Goal: Task Accomplishment & Management: Use online tool/utility

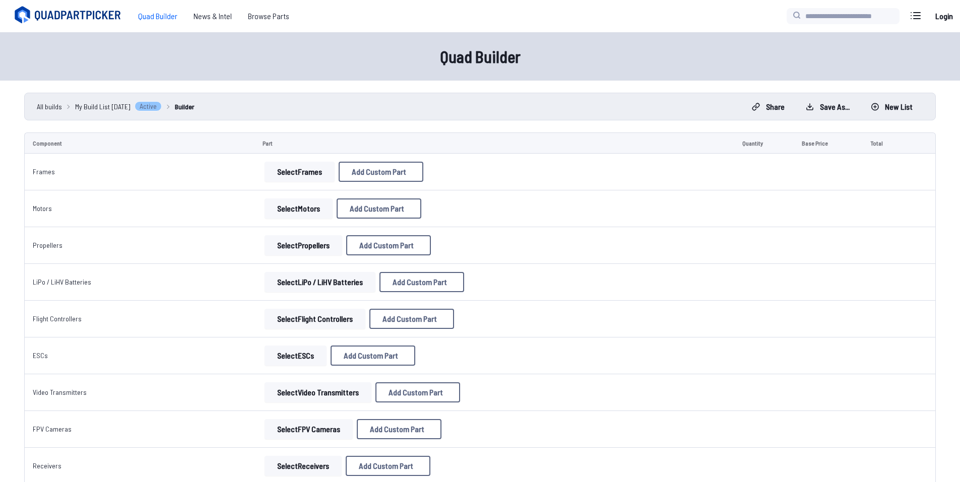
click at [298, 178] on button "Select Frames" at bounding box center [299, 172] width 70 height 20
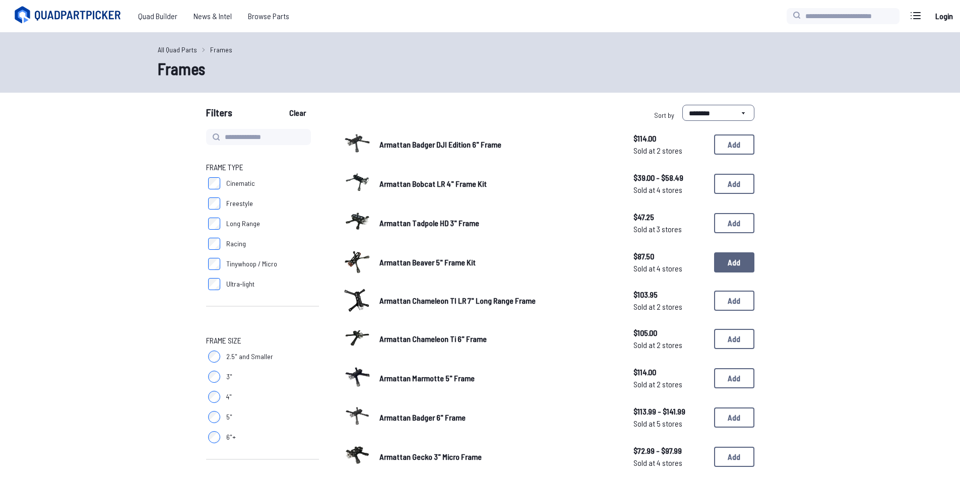
click at [724, 257] on button "Add" at bounding box center [734, 262] width 40 height 20
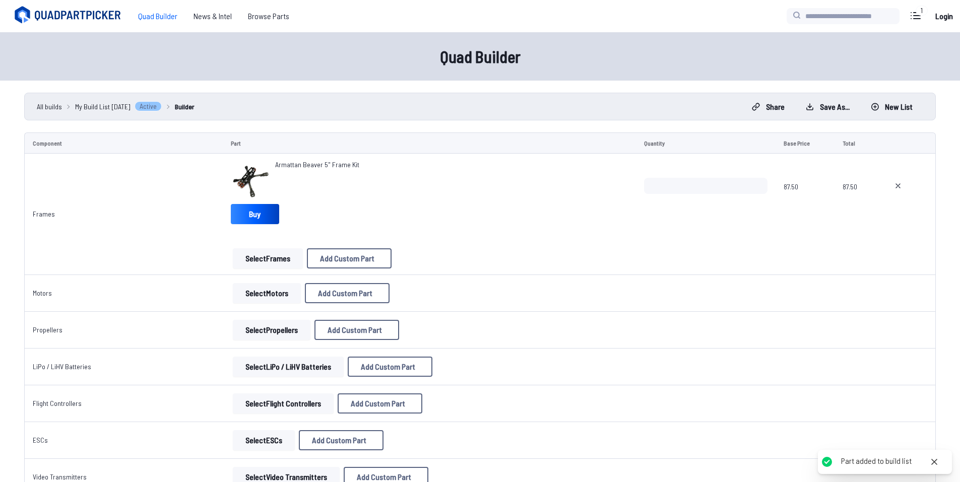
click at [288, 292] on button "Select Motors" at bounding box center [267, 293] width 68 height 20
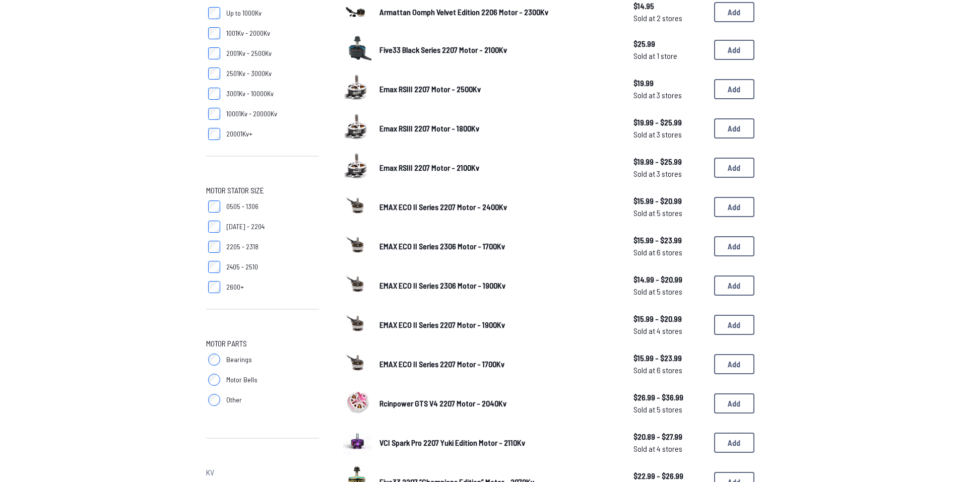
scroll to position [202, 0]
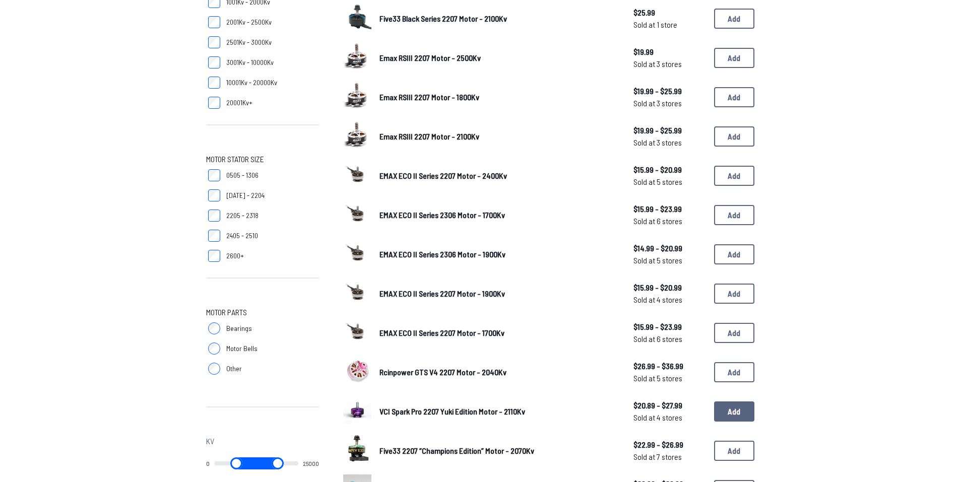
click at [720, 415] on button "Add" at bounding box center [734, 412] width 40 height 20
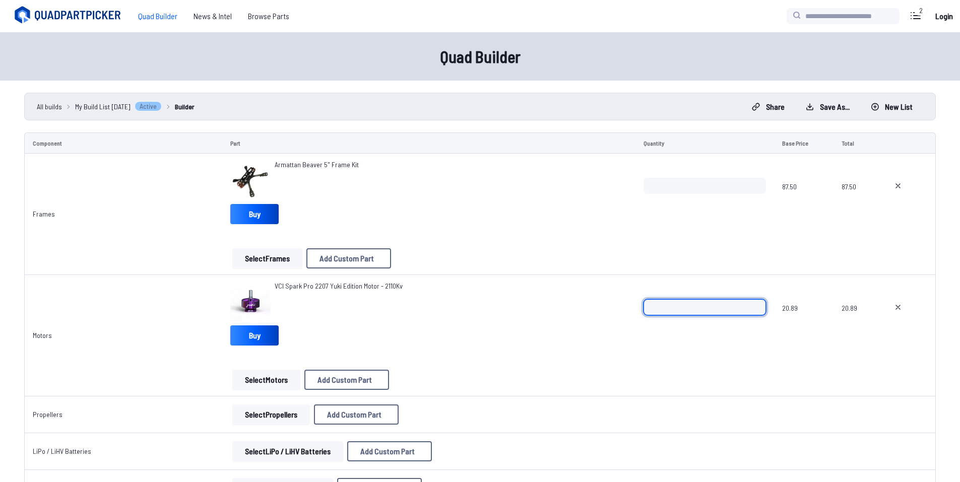
click at [757, 300] on input "*" at bounding box center [704, 307] width 123 height 16
type input "*"
click at [757, 300] on input "*" at bounding box center [704, 307] width 123 height 16
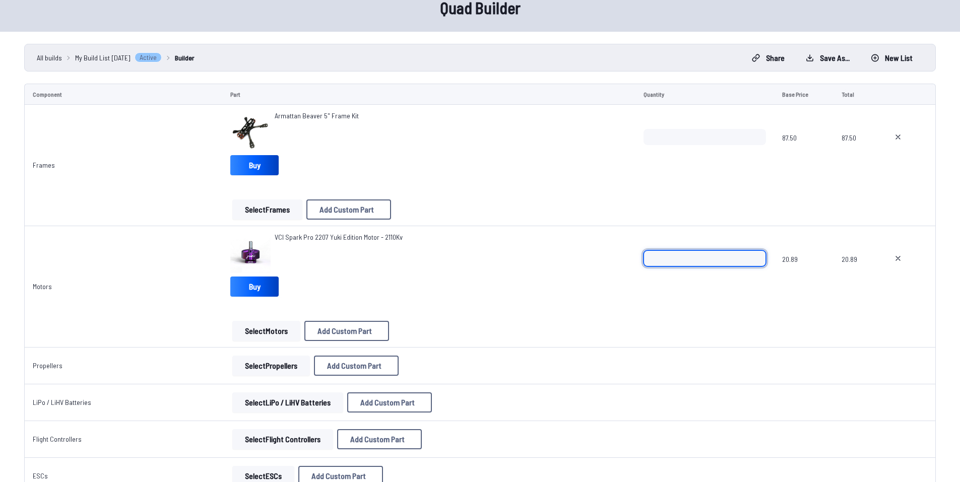
scroll to position [50, 0]
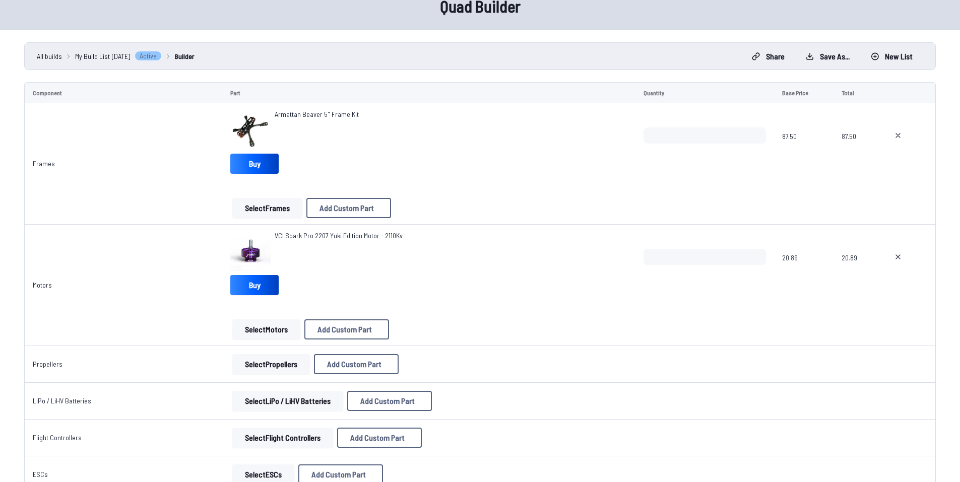
click at [289, 371] on button "Select Propellers" at bounding box center [271, 364] width 78 height 20
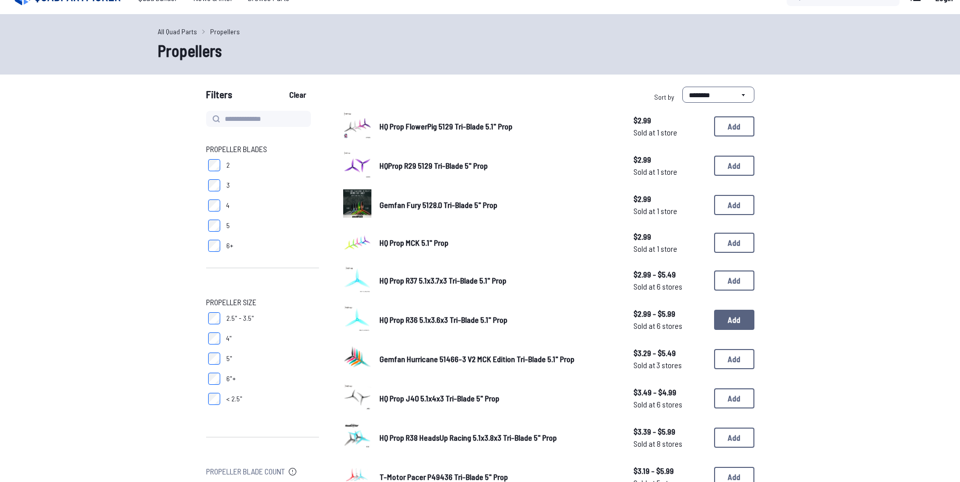
click at [751, 320] on button "Add" at bounding box center [734, 320] width 40 height 20
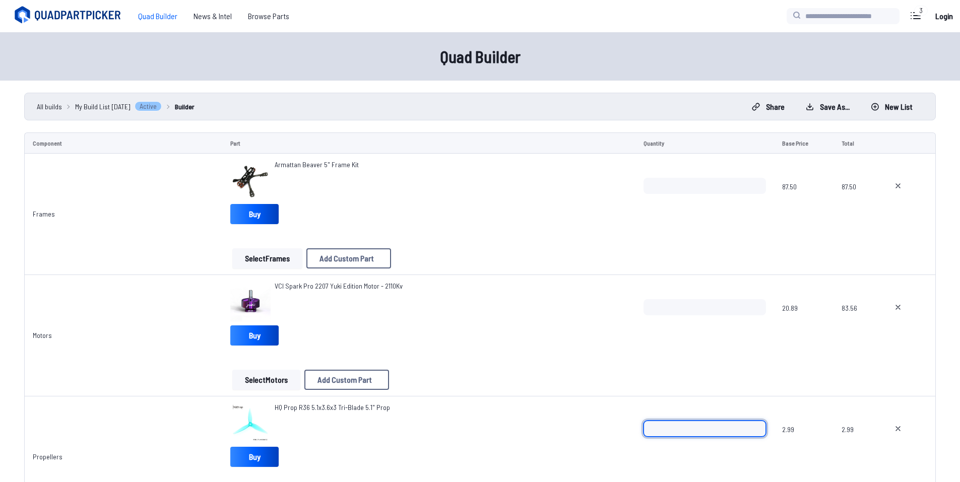
click at [757, 423] on input "*" at bounding box center [704, 429] width 123 height 16
type input "*"
click at [757, 423] on input "*" at bounding box center [704, 429] width 123 height 16
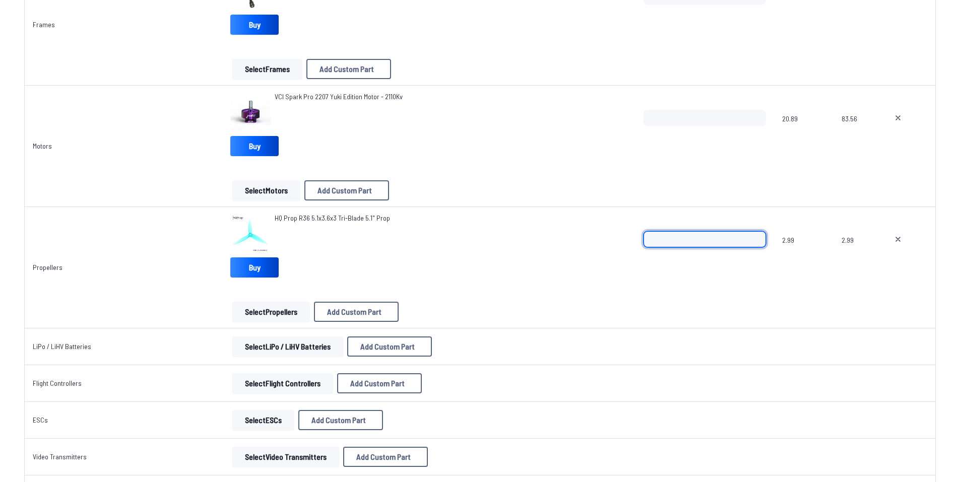
scroll to position [202, 0]
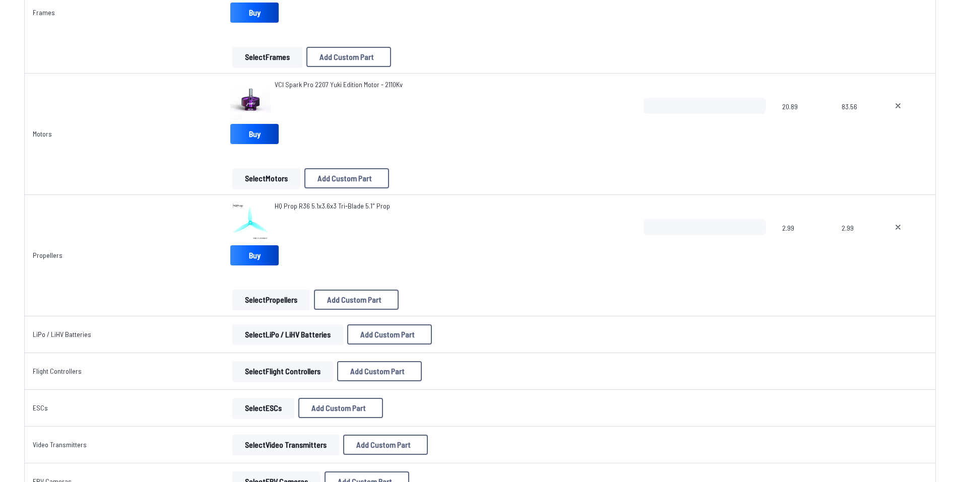
click at [292, 344] on button "Select LiPo / LiHV Batteries" at bounding box center [287, 334] width 111 height 20
click at [302, 335] on button "Select LiPo / LiHV Batteries" at bounding box center [287, 334] width 111 height 20
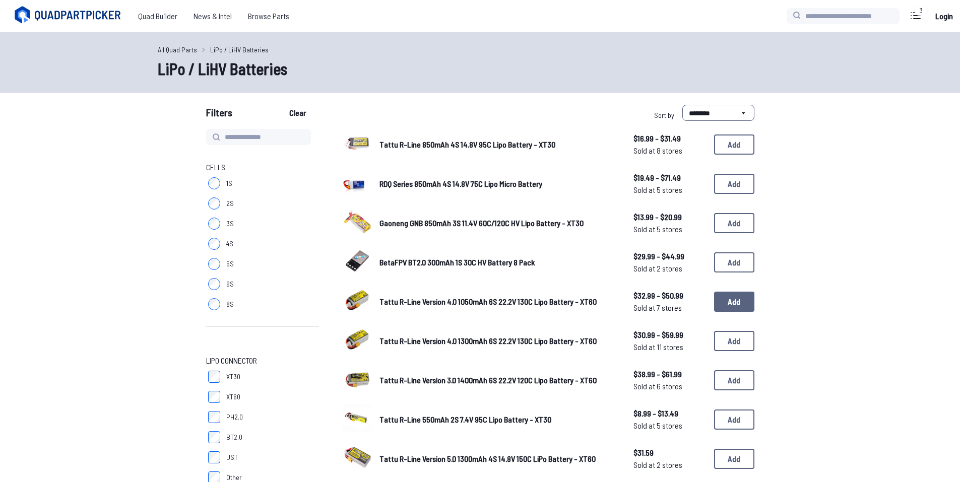
click at [738, 300] on button "Add" at bounding box center [734, 302] width 40 height 20
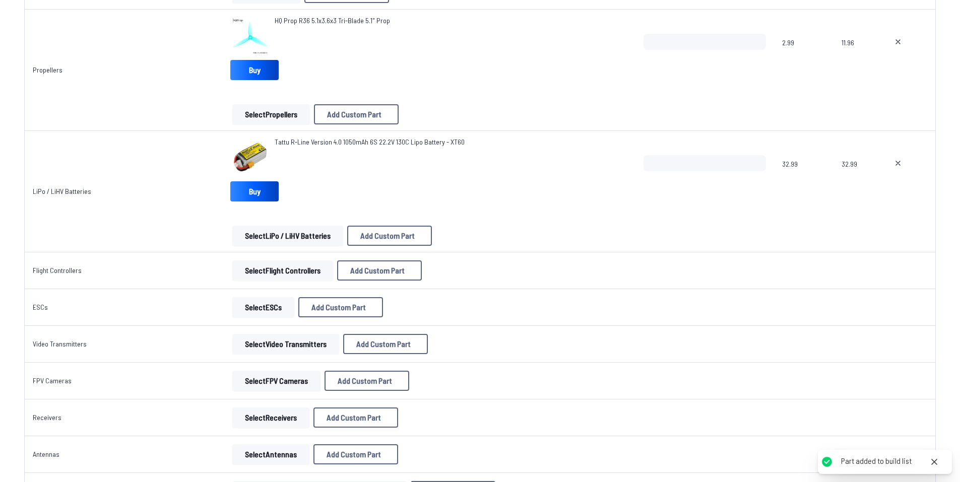
scroll to position [403, 0]
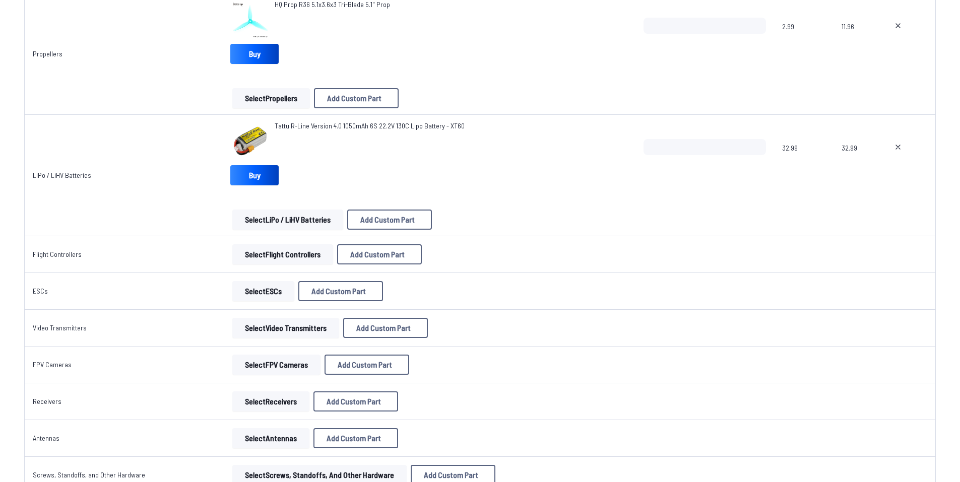
click at [308, 250] on button "Select Flight Controllers" at bounding box center [282, 254] width 101 height 20
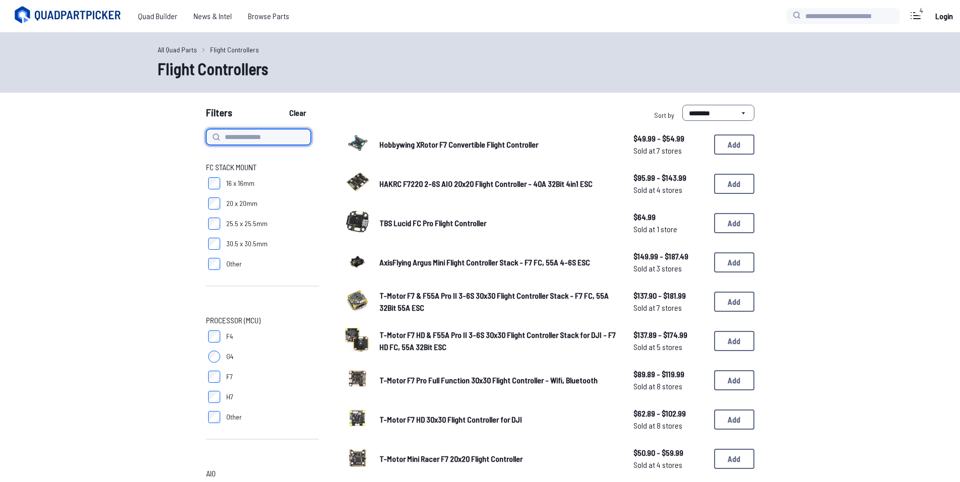
click at [282, 143] on input at bounding box center [258, 137] width 105 height 16
type input "******"
click at [281, 105] on button "Clear" at bounding box center [298, 113] width 34 height 16
type input "******"
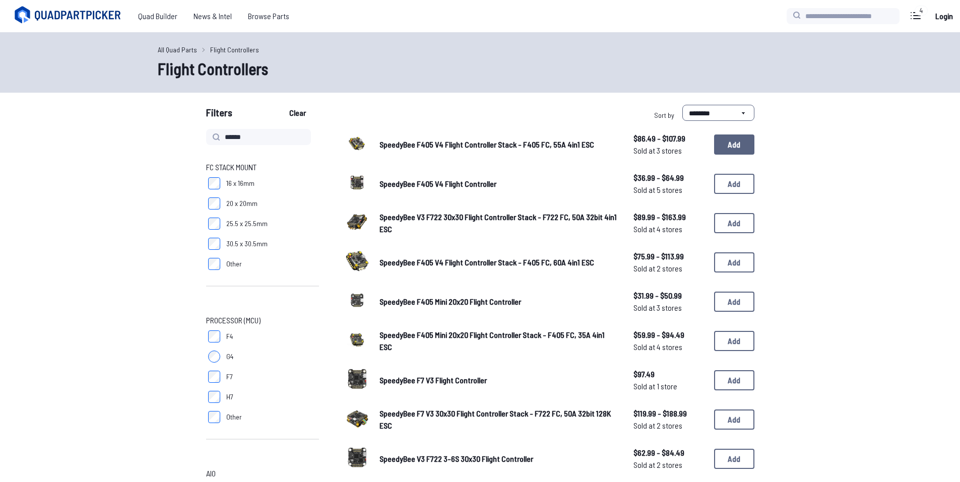
click at [729, 140] on button "Add" at bounding box center [734, 145] width 40 height 20
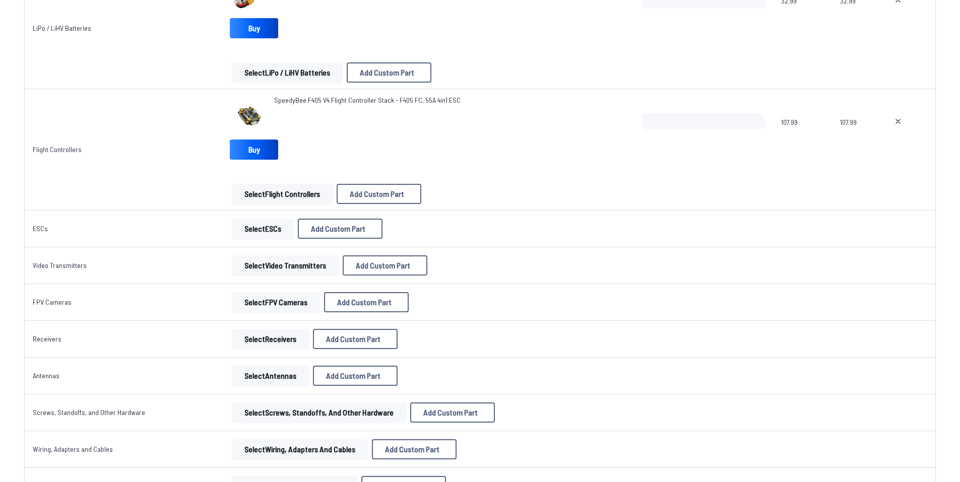
scroll to position [554, 0]
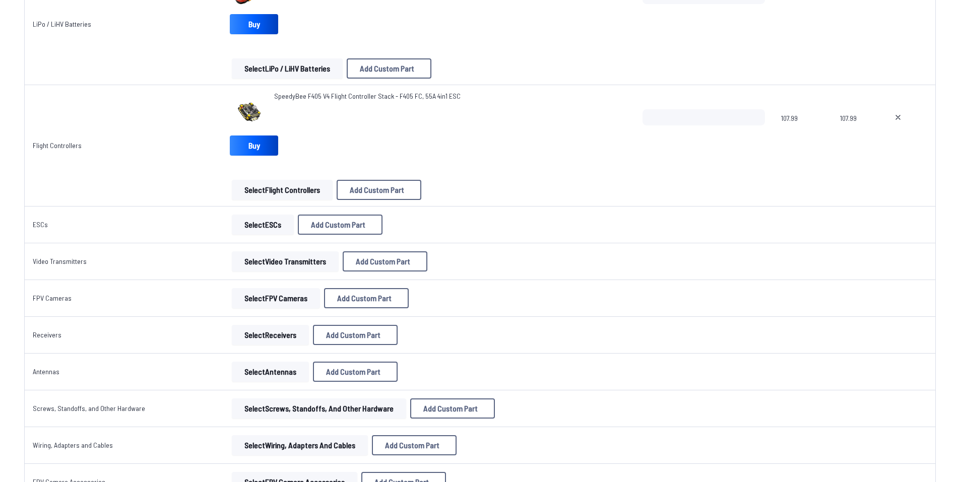
click at [284, 217] on button "Select ESCs" at bounding box center [263, 225] width 62 height 20
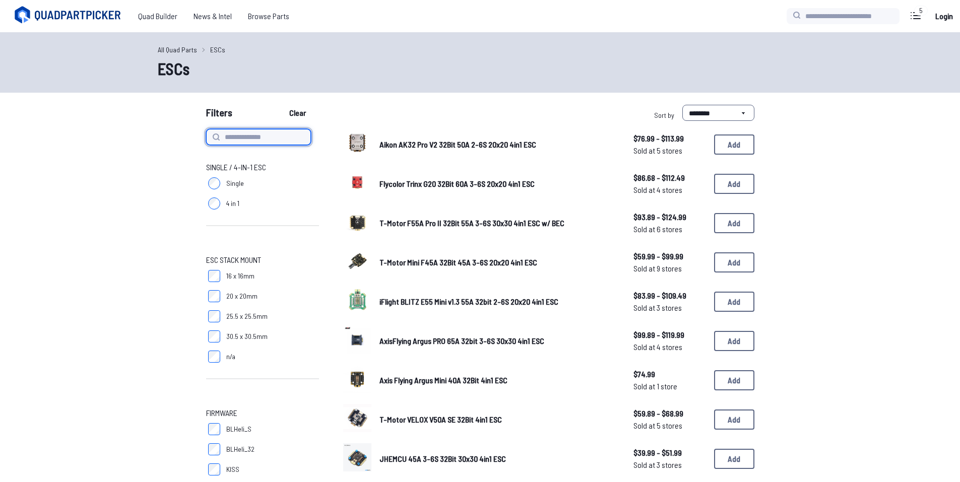
click at [287, 140] on input at bounding box center [258, 137] width 105 height 16
paste input "**********"
type input "**********"
click at [281, 105] on button "Clear" at bounding box center [298, 113] width 34 height 16
type input "**********"
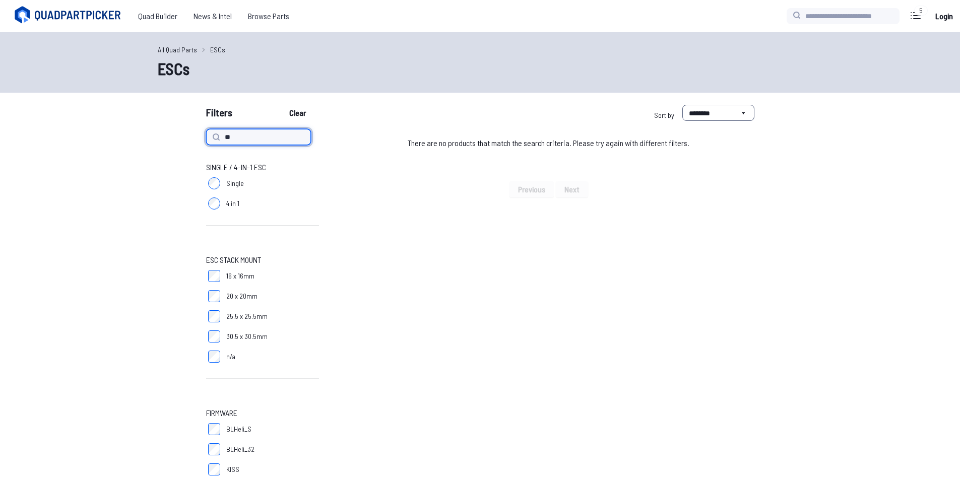
type input "*"
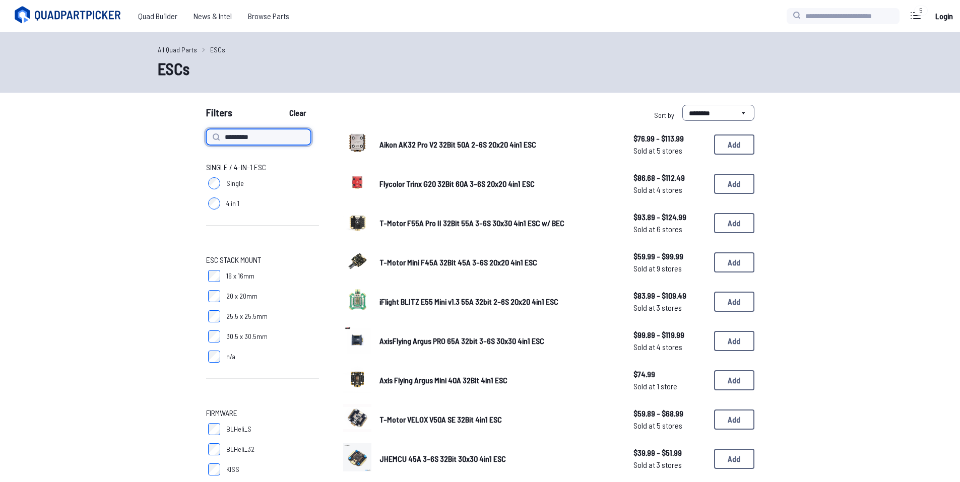
type input "*********"
click at [281, 105] on button "Clear" at bounding box center [298, 113] width 34 height 16
type input "*********"
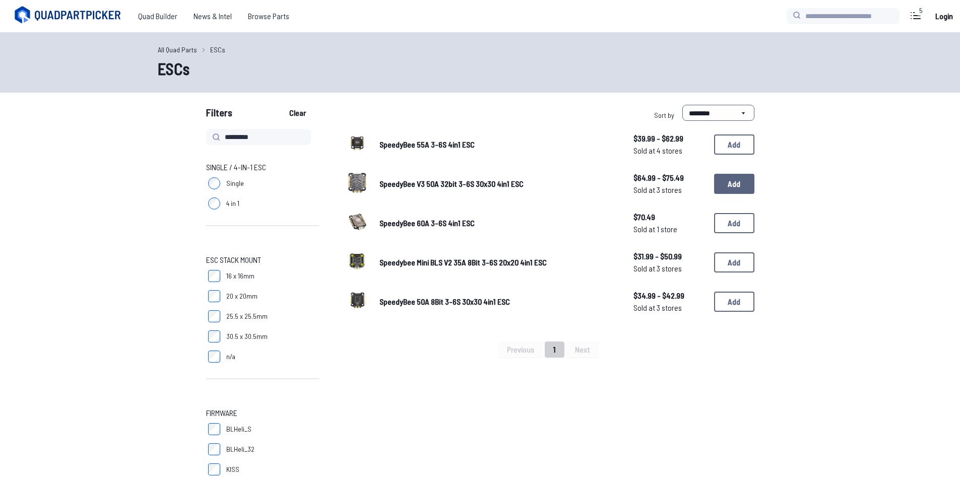
click at [745, 180] on button "Add" at bounding box center [734, 184] width 40 height 20
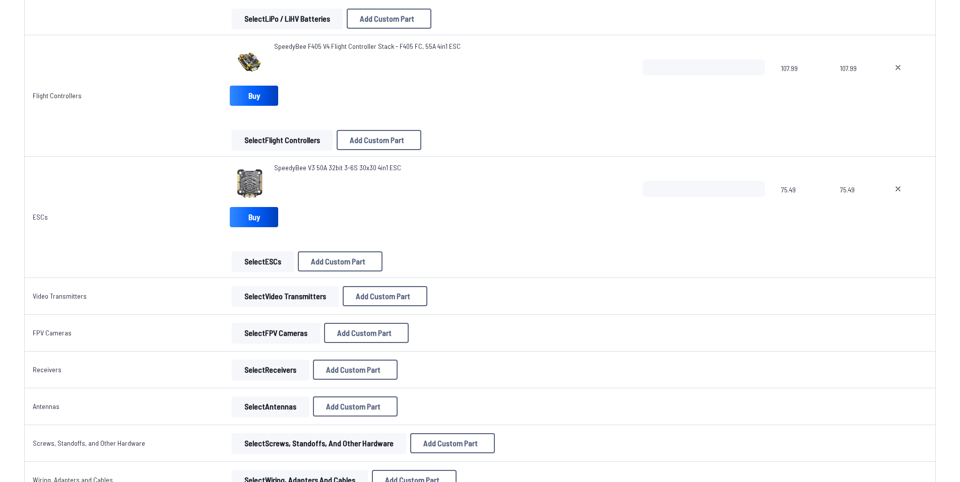
scroll to position [605, 0]
click at [296, 290] on button "Select Video Transmitters" at bounding box center [285, 296] width 107 height 20
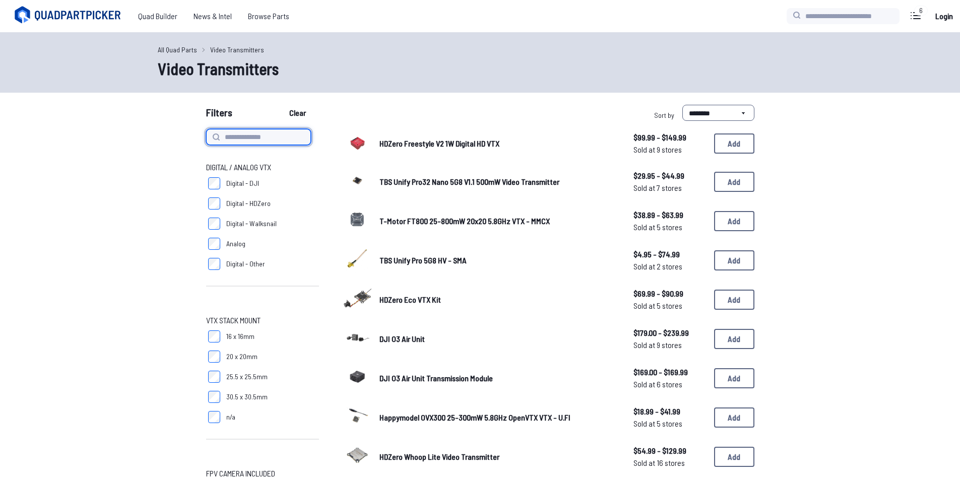
click at [270, 142] on input at bounding box center [258, 137] width 105 height 16
type input "*********"
click at [281, 105] on button "Clear" at bounding box center [298, 113] width 34 height 16
type input "*********"
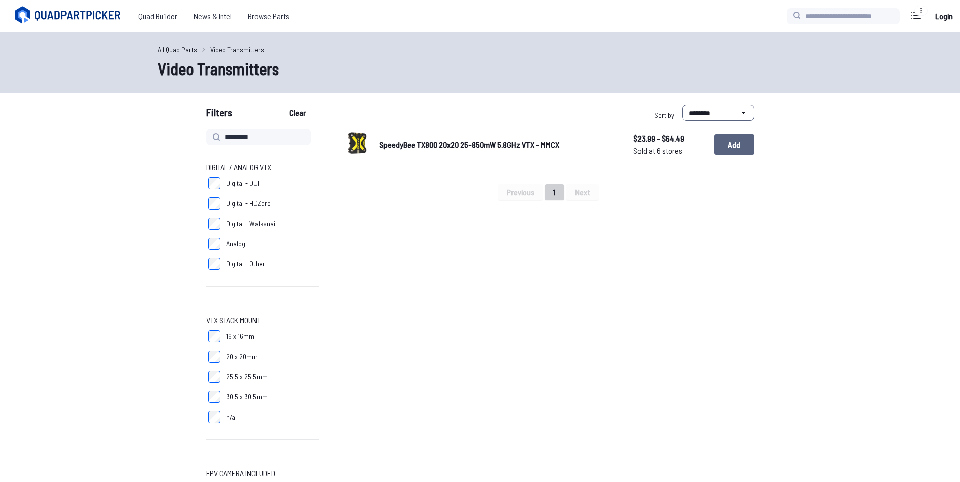
click at [737, 149] on button "Add" at bounding box center [734, 145] width 40 height 20
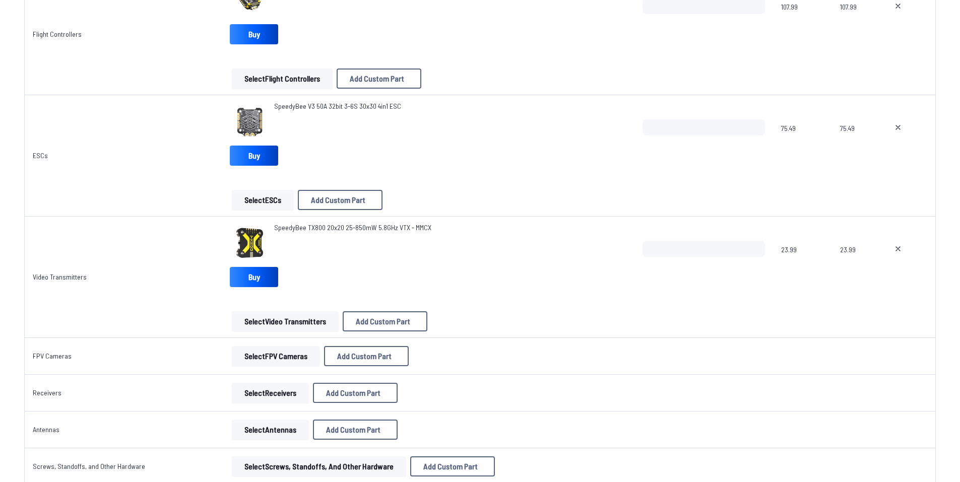
scroll to position [705, 0]
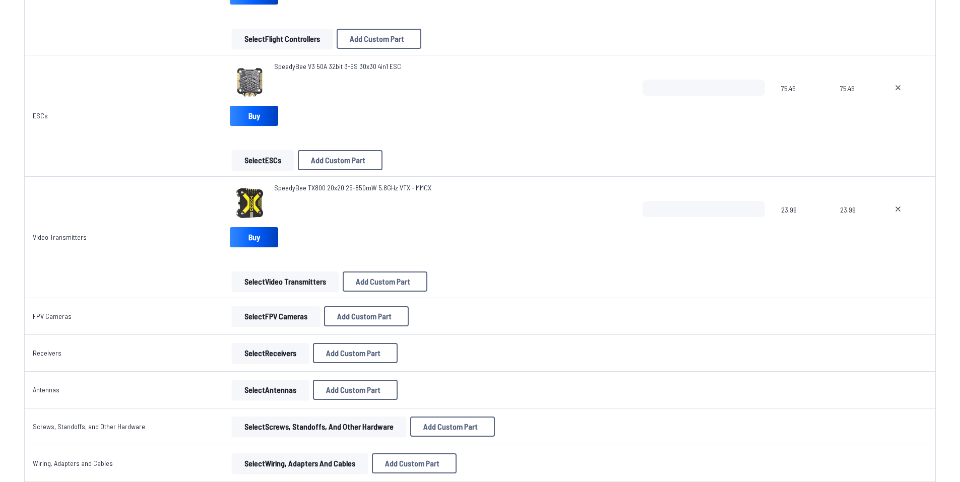
click at [309, 316] on button "Select FPV Cameras" at bounding box center [276, 316] width 88 height 20
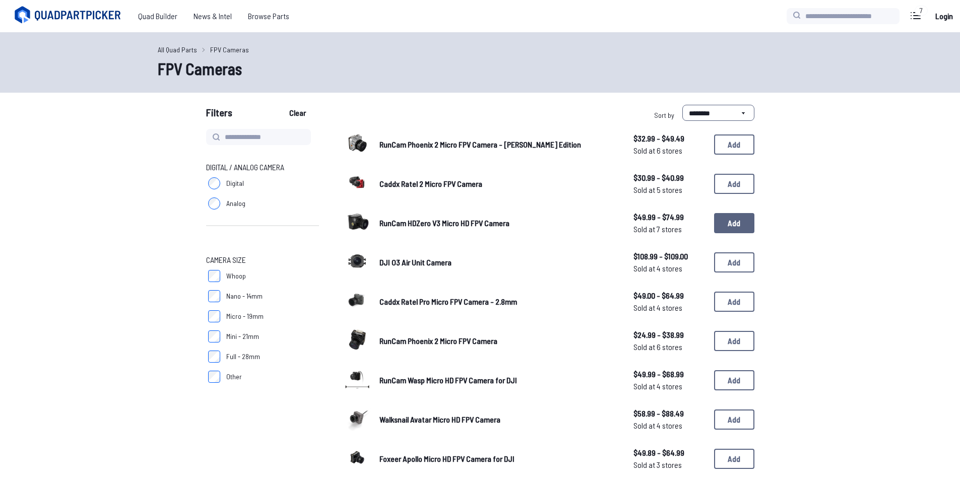
click at [737, 222] on button "Add" at bounding box center [734, 223] width 40 height 20
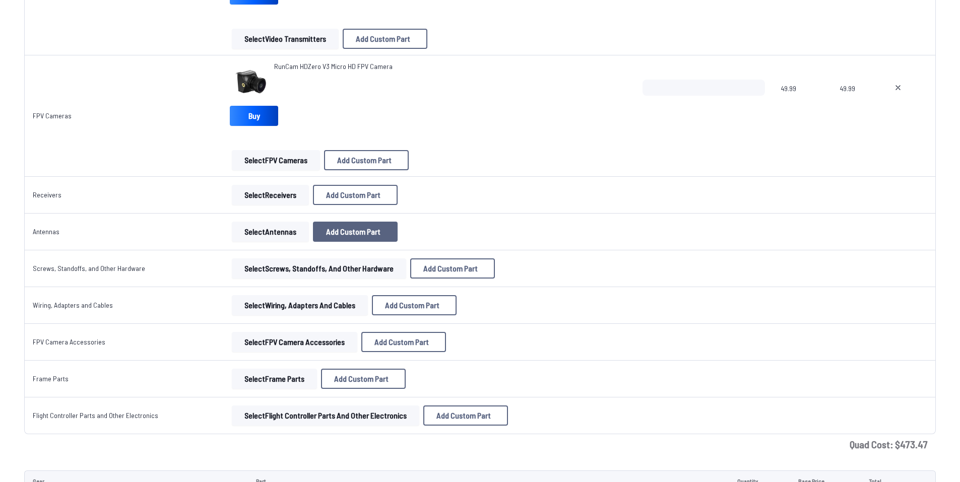
scroll to position [957, 0]
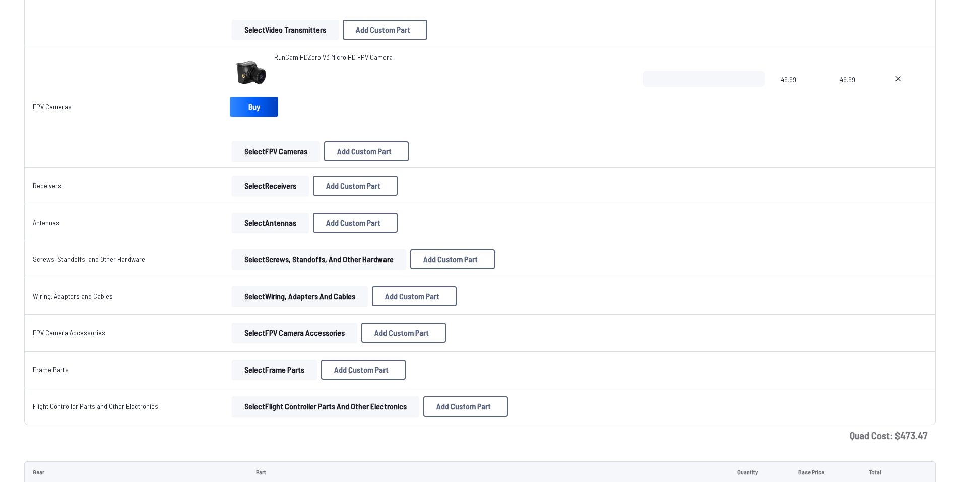
click at [282, 183] on button "Select Receivers" at bounding box center [270, 186] width 77 height 20
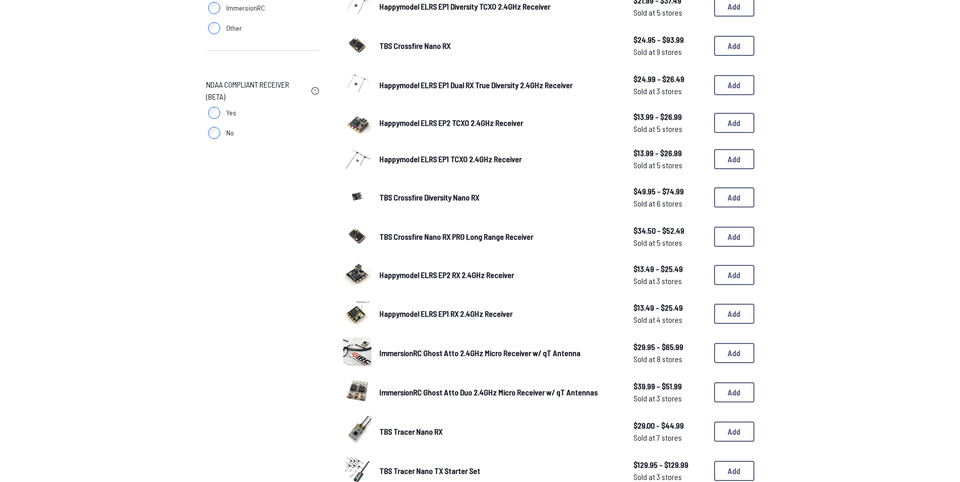
scroll to position [252, 0]
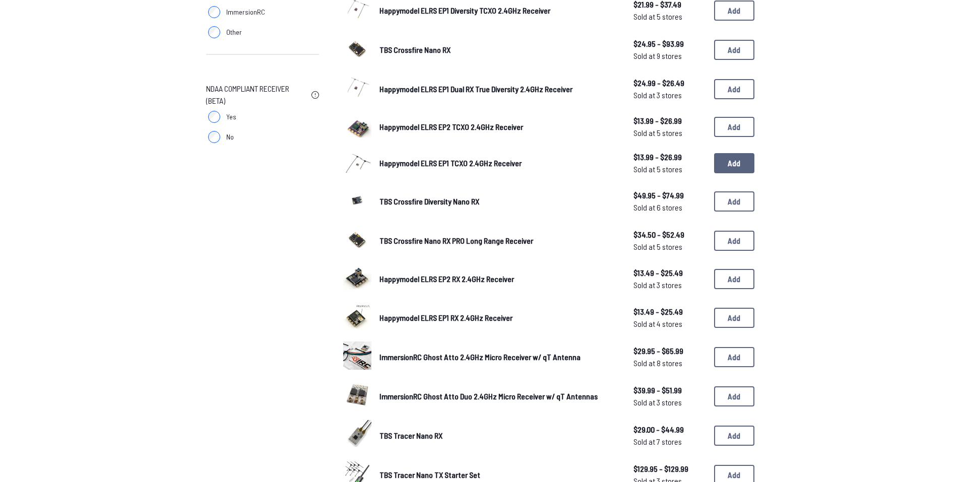
click at [731, 169] on button "Add" at bounding box center [734, 163] width 40 height 20
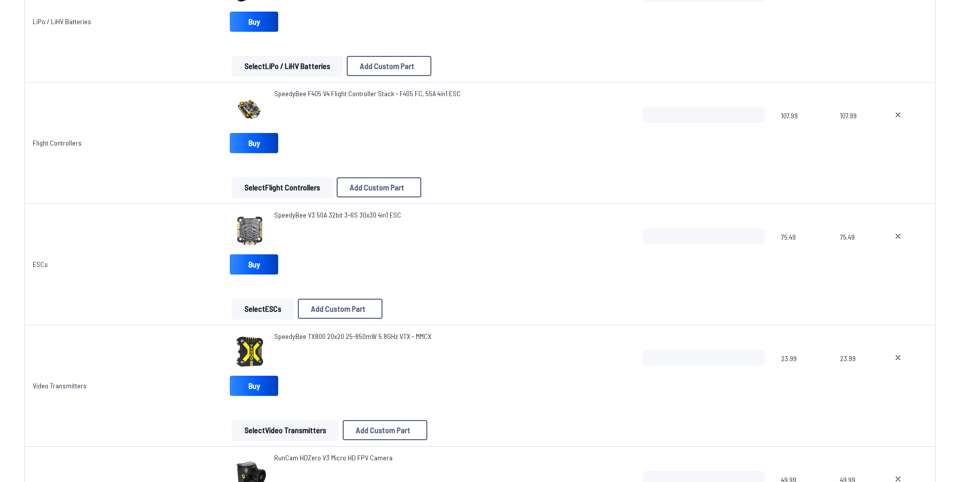
scroll to position [554, 0]
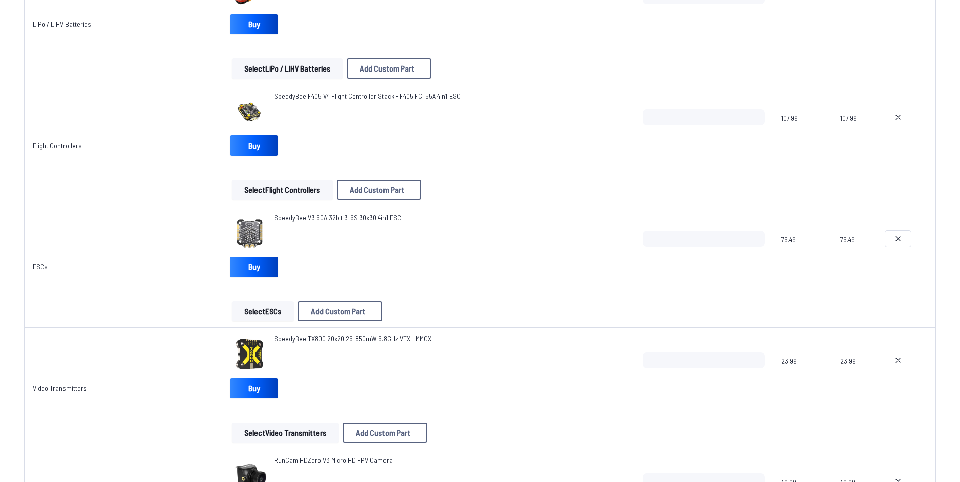
click at [898, 237] on icon at bounding box center [898, 239] width 4 height 4
type textarea "**********"
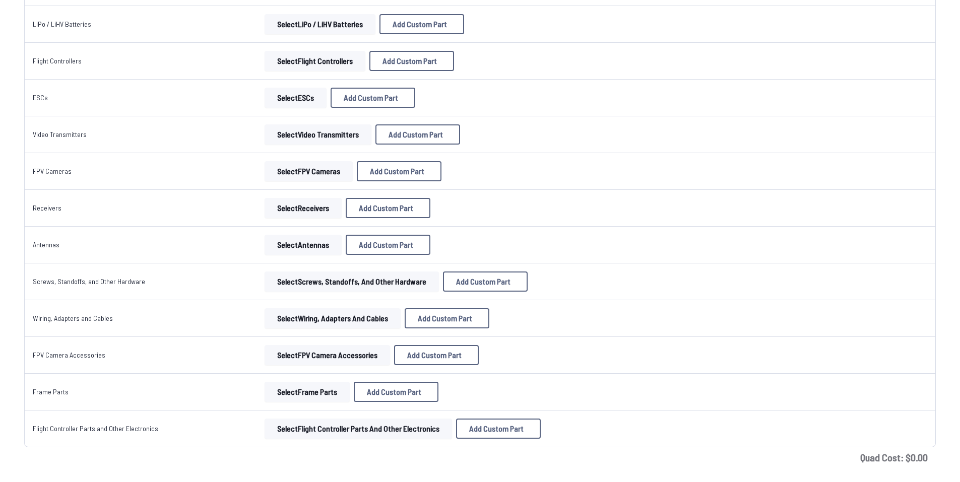
click at [891, 116] on td at bounding box center [885, 134] width 46 height 37
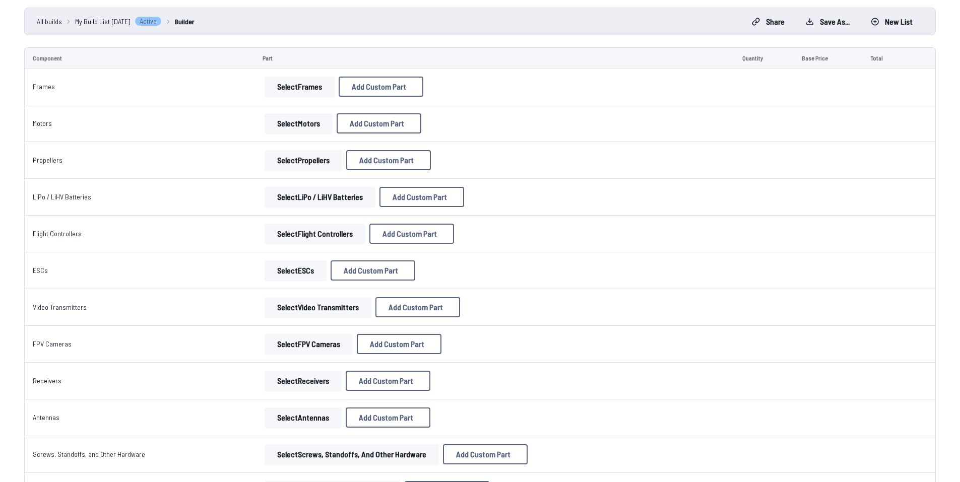
scroll to position [56, 0]
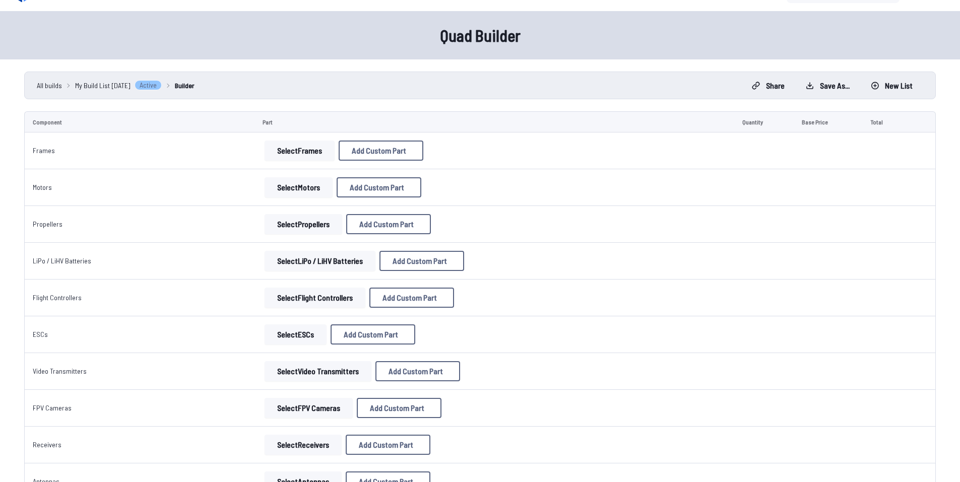
scroll to position [50, 0]
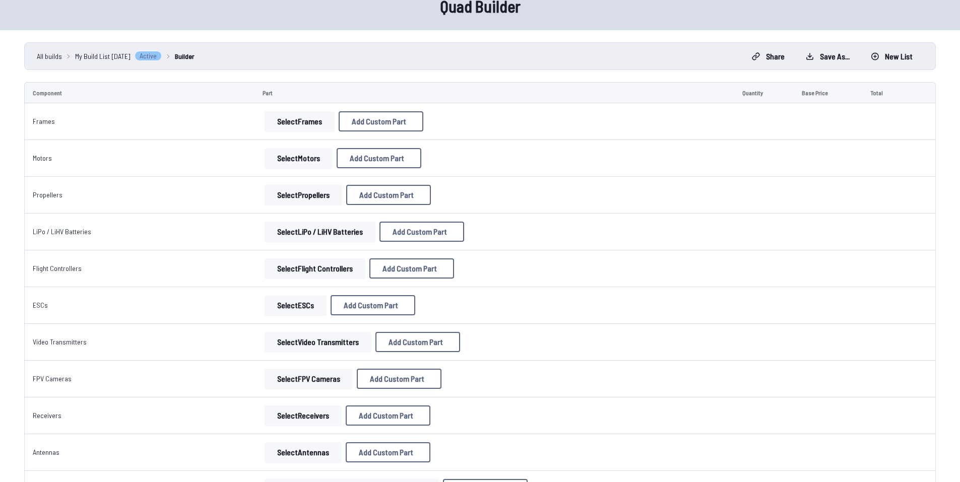
click at [100, 58] on span "My Build List [DATE]" at bounding box center [102, 56] width 55 height 11
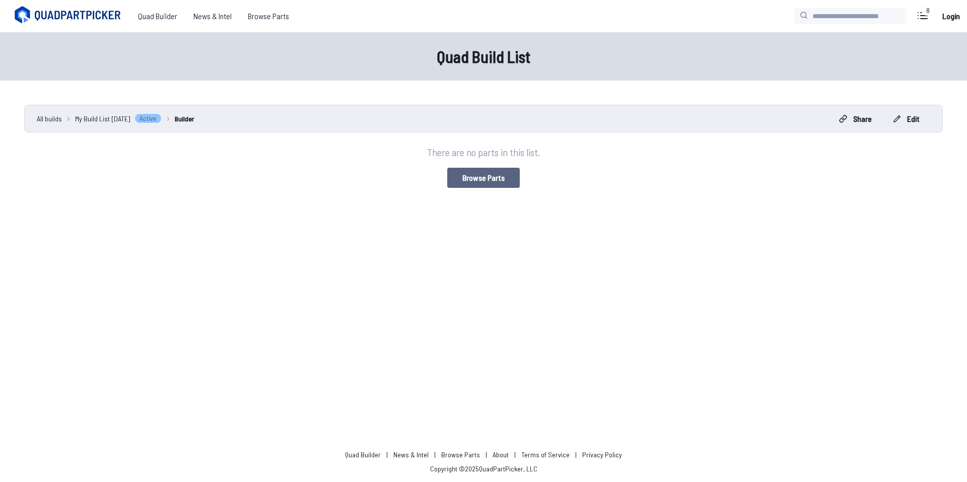
click at [483, 185] on button "Browse parts" at bounding box center [483, 178] width 73 height 20
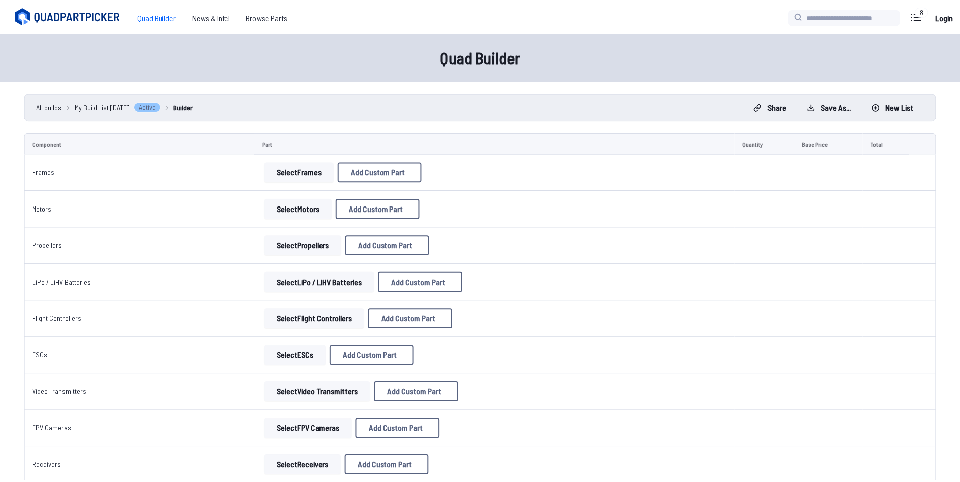
scroll to position [50, 0]
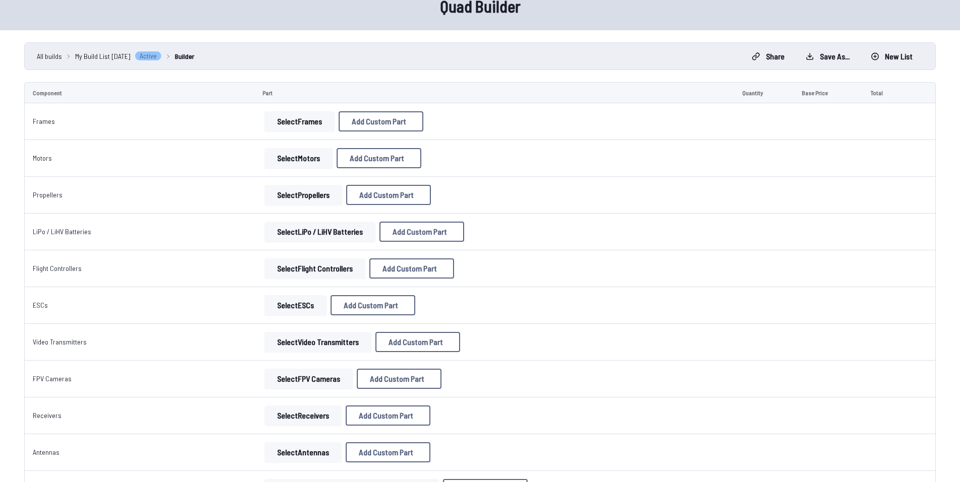
click at [316, 130] on button "Select Frames" at bounding box center [299, 121] width 70 height 20
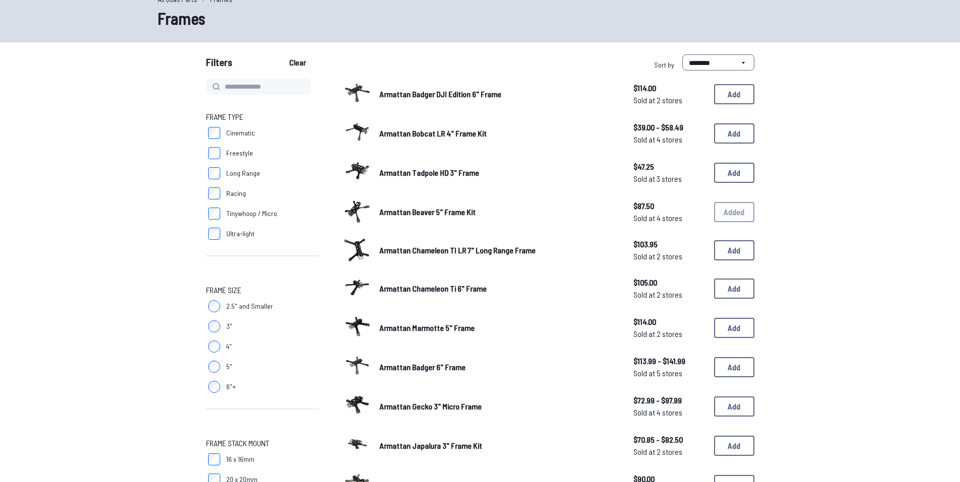
scroll to position [18, 0]
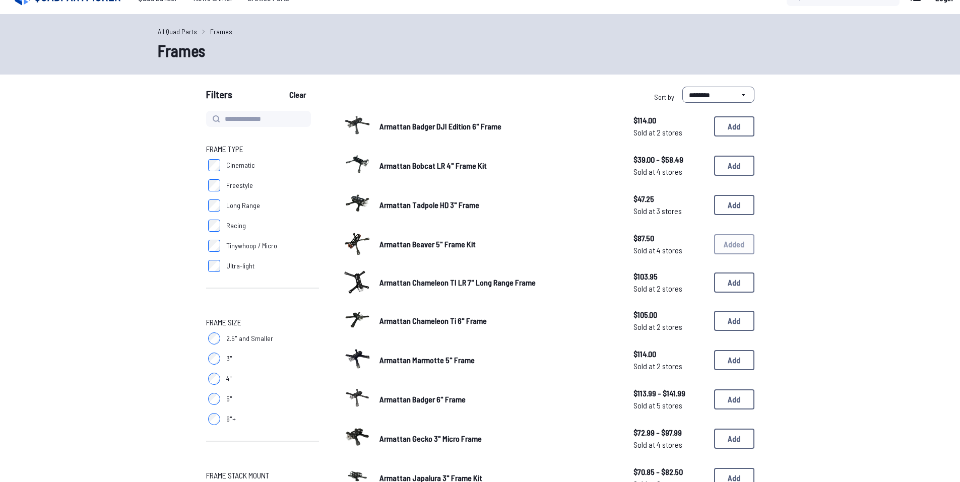
click at [734, 239] on div "Armattan Beaver 5" Frame Kit $87.50 Sold at 4 stores $87.50 Sold at 4 stores Ad…" at bounding box center [548, 244] width 411 height 31
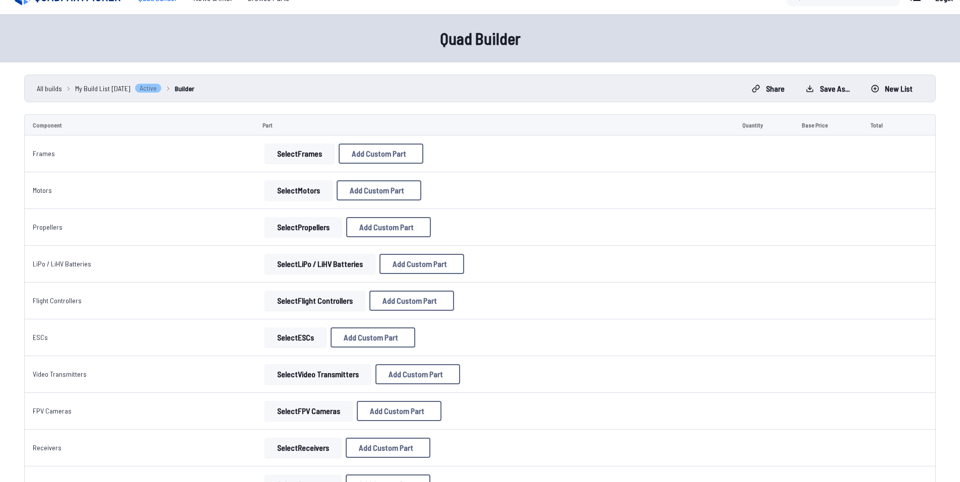
scroll to position [50, 0]
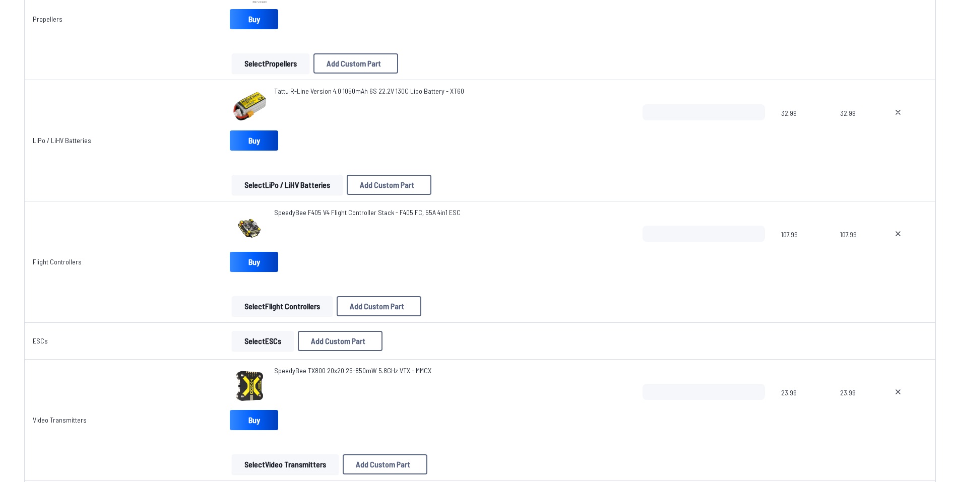
scroll to position [451, 0]
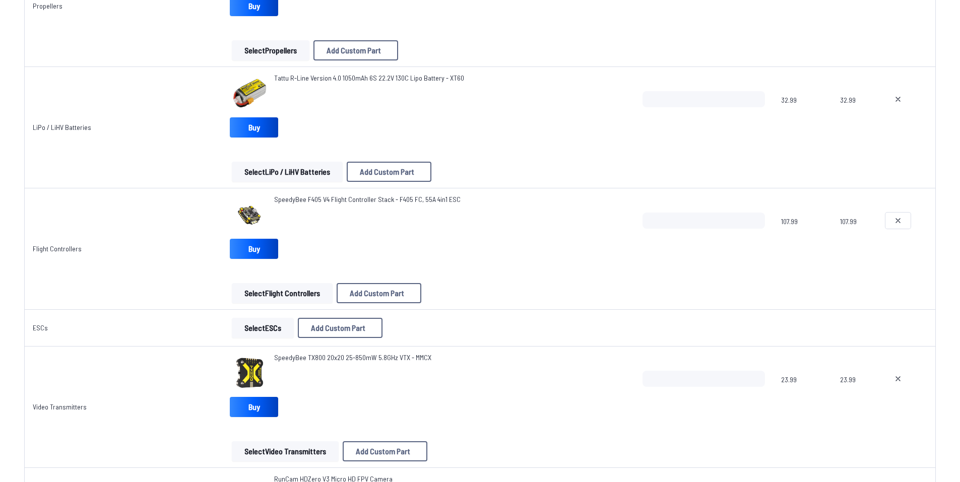
click at [902, 226] on button at bounding box center [897, 221] width 25 height 16
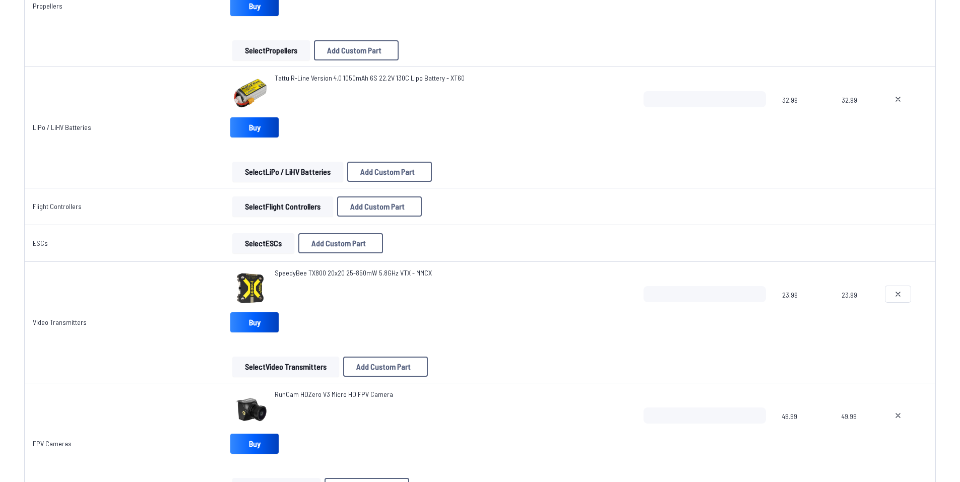
click at [897, 295] on icon at bounding box center [898, 294] width 4 height 4
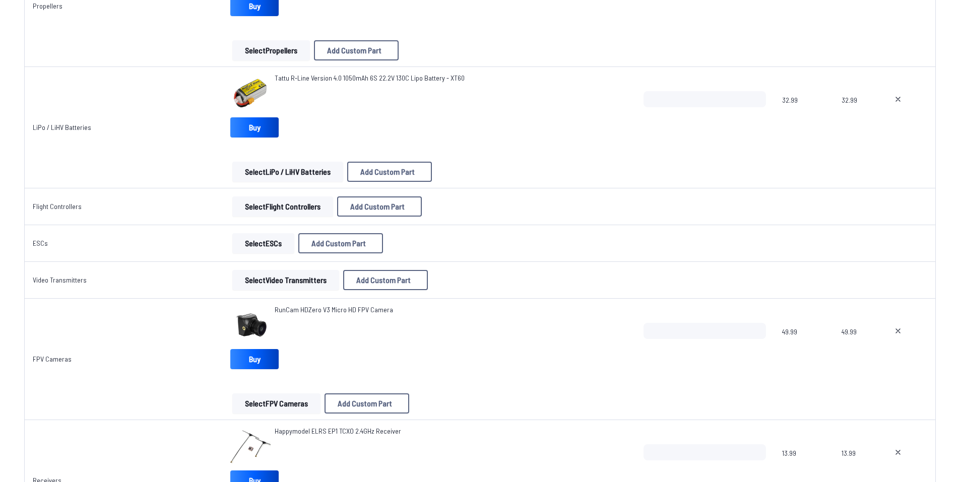
click at [272, 215] on td "Select Flight Controllers Add Custom Part Add Custom Part Part name* Brand / Ma…" at bounding box center [428, 206] width 413 height 37
click at [273, 213] on button "Select Flight Controllers" at bounding box center [282, 206] width 101 height 20
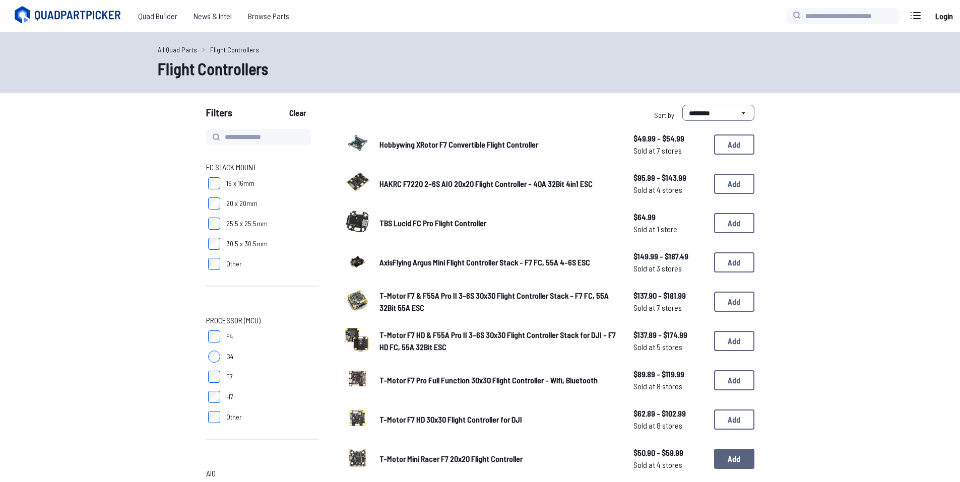
click at [738, 455] on button "Add" at bounding box center [734, 459] width 40 height 20
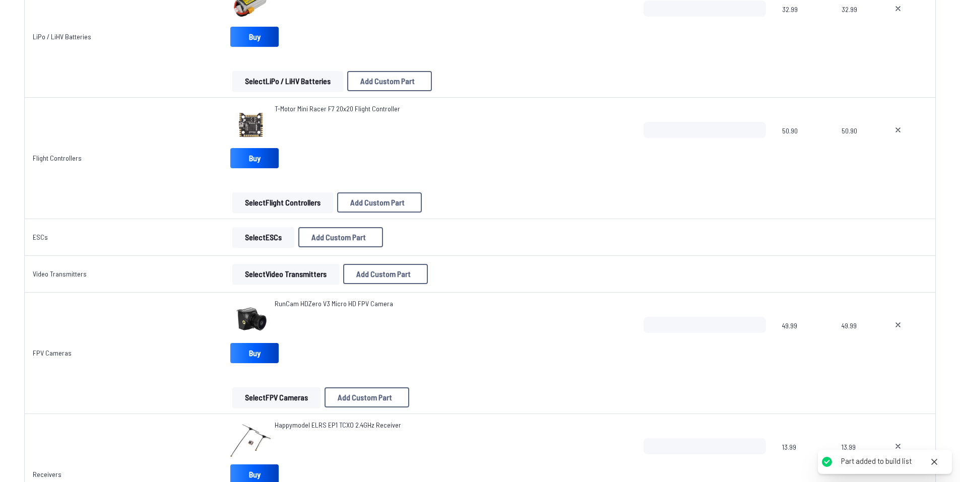
scroll to position [554, 0]
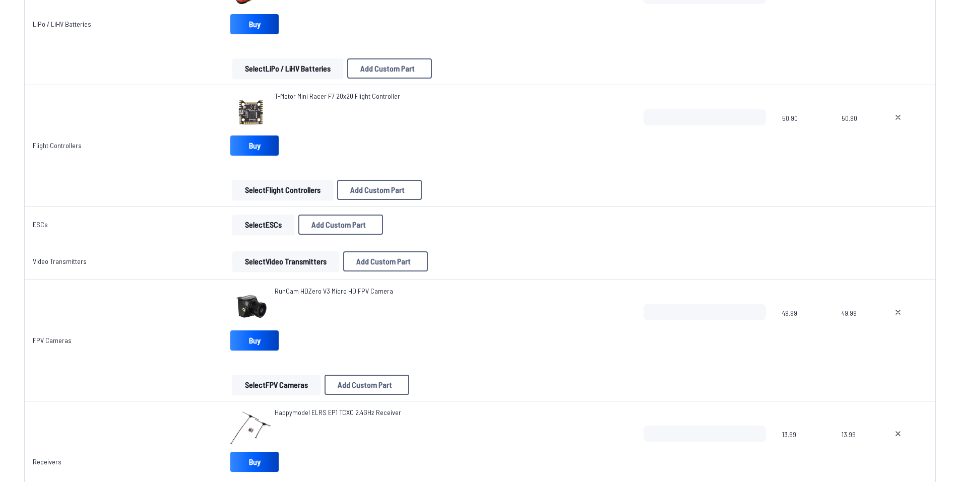
click at [260, 217] on button "Select ESCs" at bounding box center [263, 225] width 62 height 20
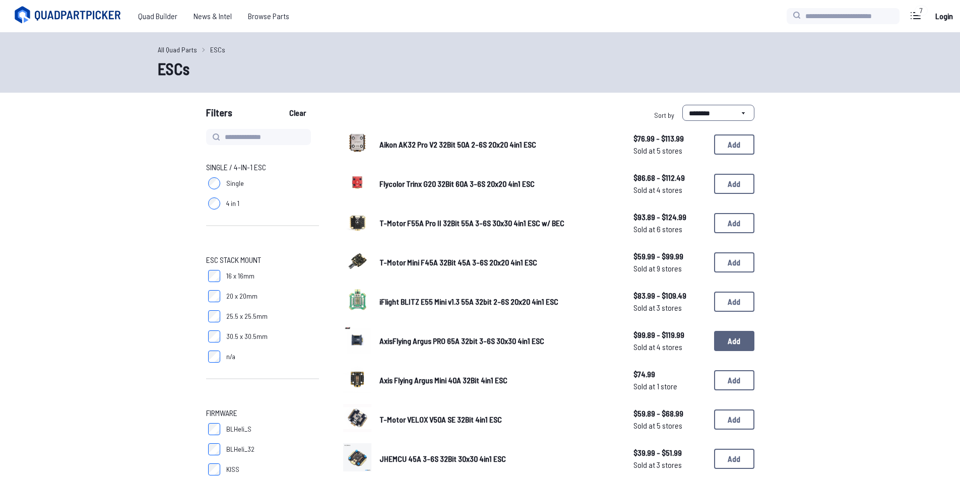
click at [729, 341] on button "Add" at bounding box center [734, 341] width 40 height 20
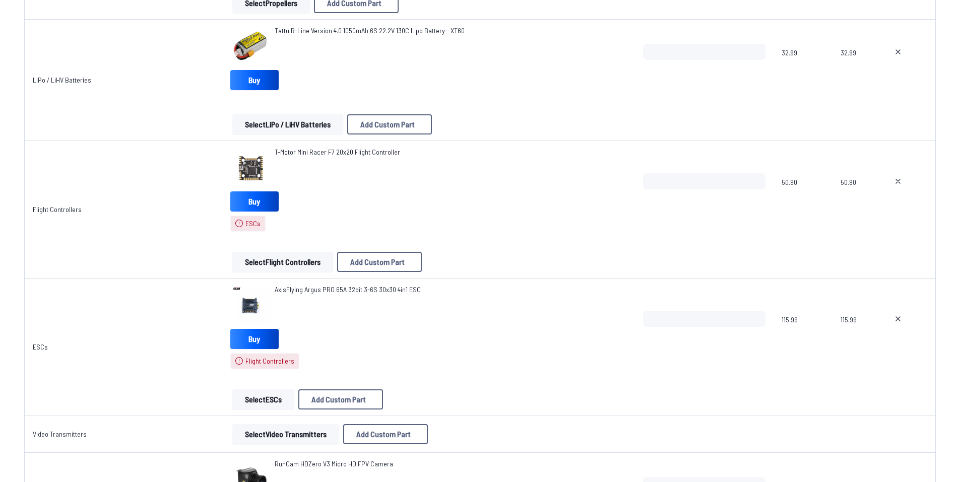
scroll to position [554, 0]
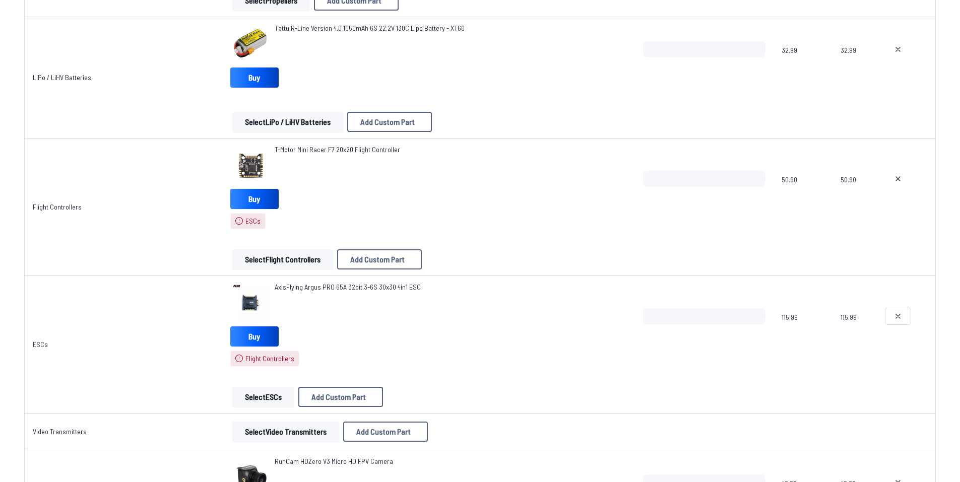
click at [887, 316] on button at bounding box center [897, 316] width 25 height 16
type textarea "**********"
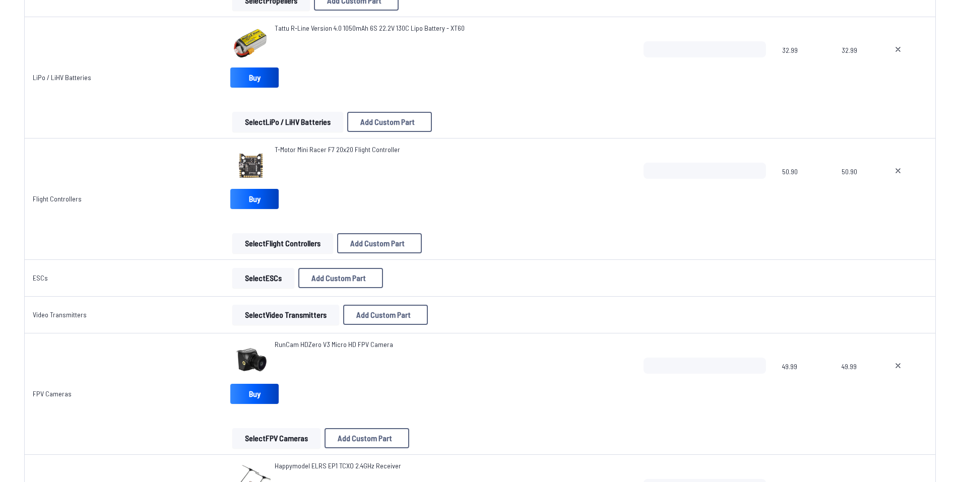
click at [272, 277] on button "Select ESCs" at bounding box center [263, 278] width 62 height 20
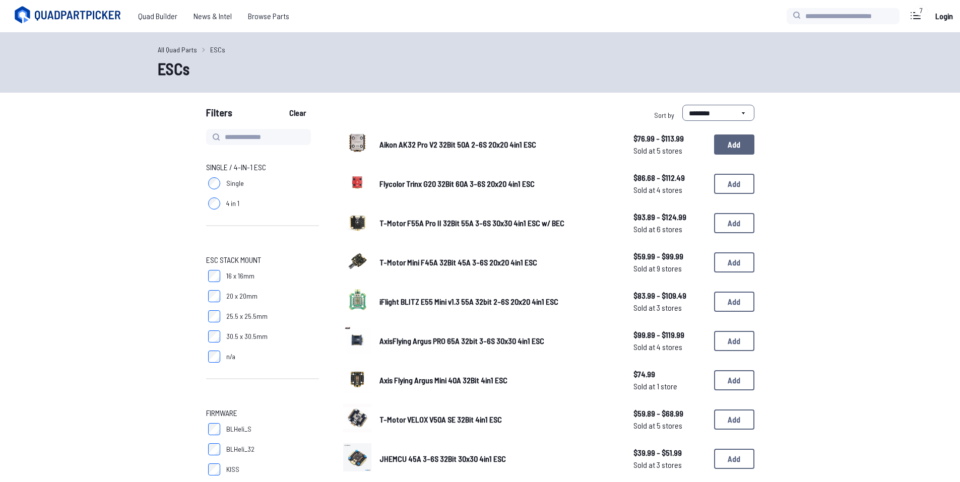
click at [739, 153] on button "Add" at bounding box center [734, 145] width 40 height 20
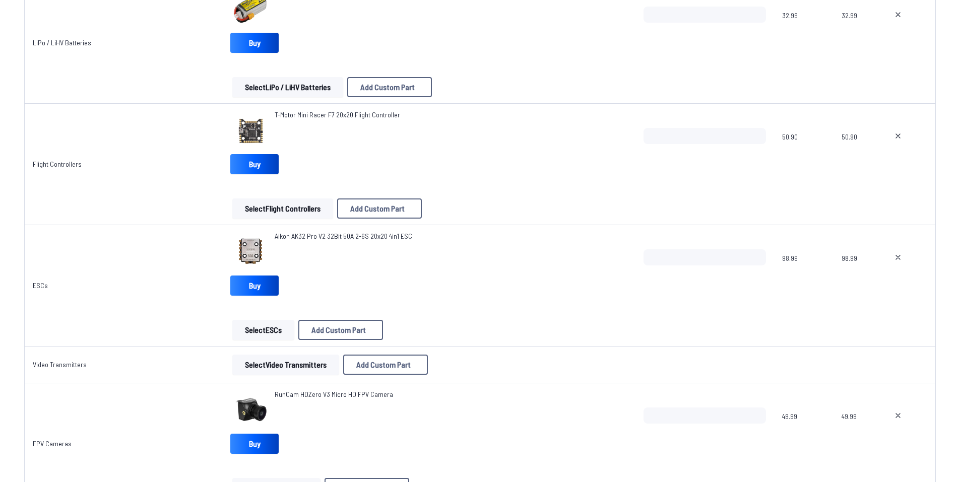
scroll to position [554, 0]
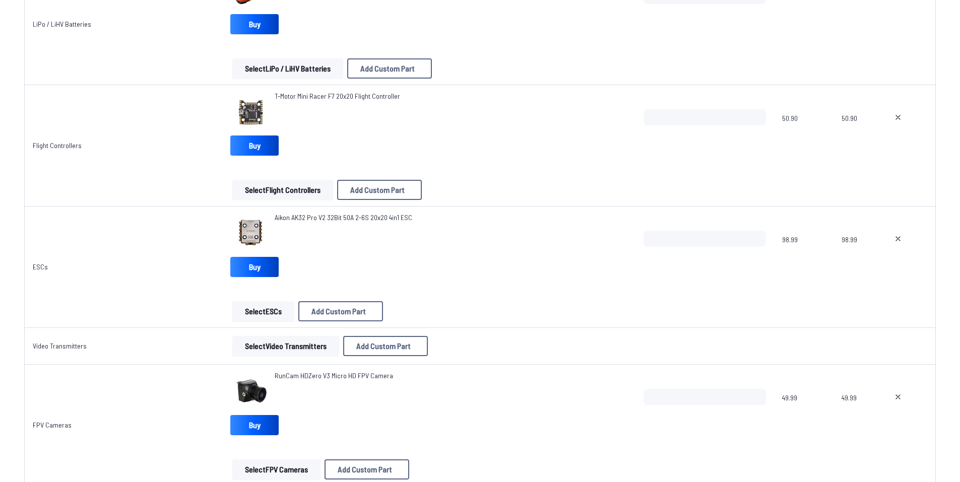
click at [298, 355] on button "Select Video Transmitters" at bounding box center [285, 346] width 107 height 20
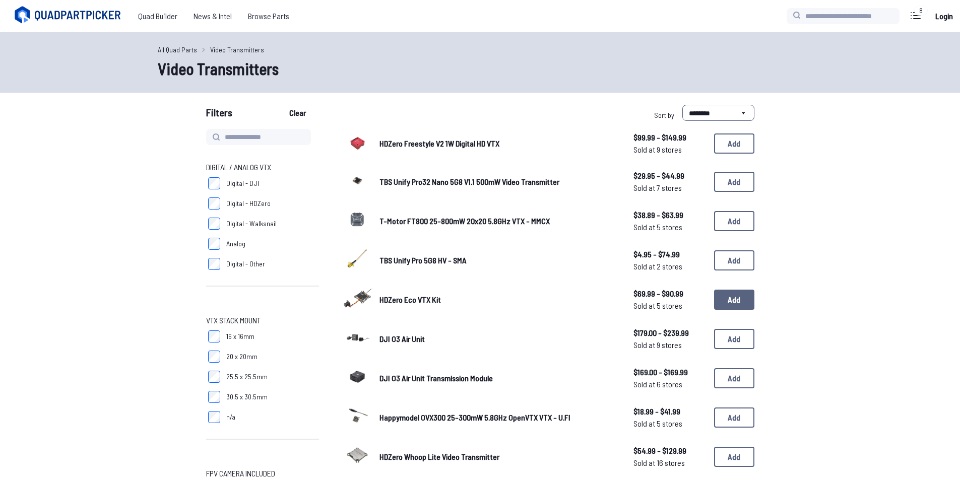
click at [726, 309] on button "Add" at bounding box center [734, 300] width 40 height 20
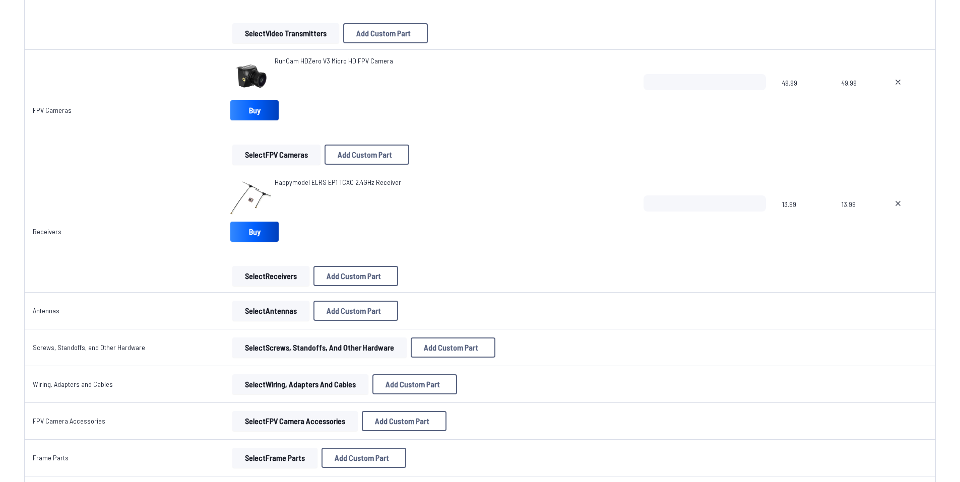
scroll to position [957, 0]
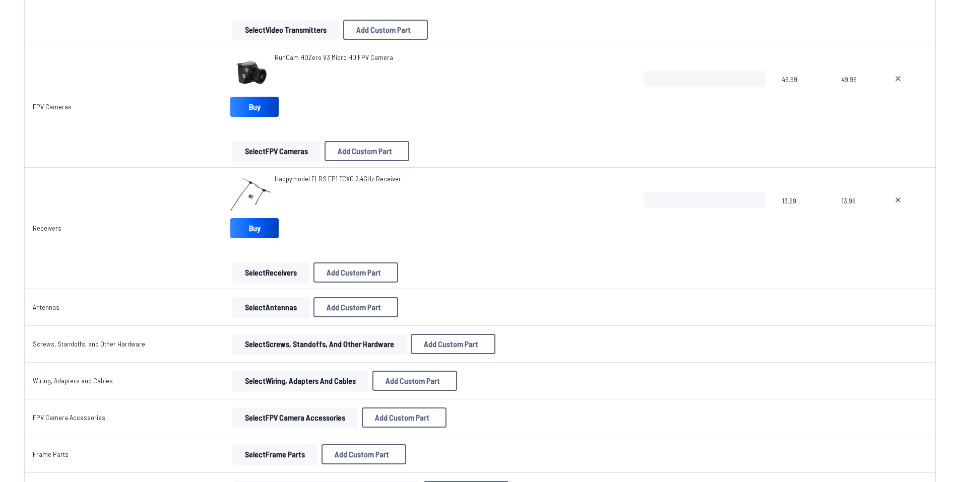
click at [292, 303] on button "Select Antennas" at bounding box center [270, 307] width 77 height 20
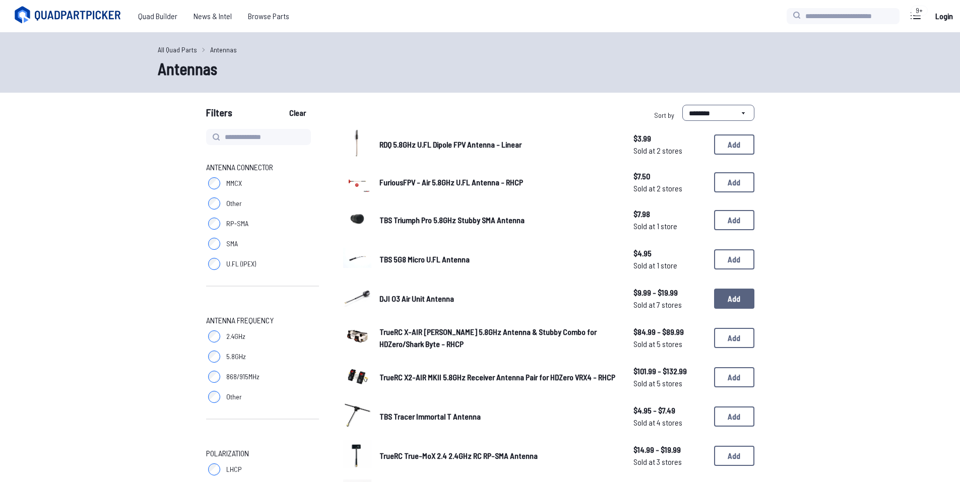
click at [723, 294] on button "Add" at bounding box center [734, 299] width 40 height 20
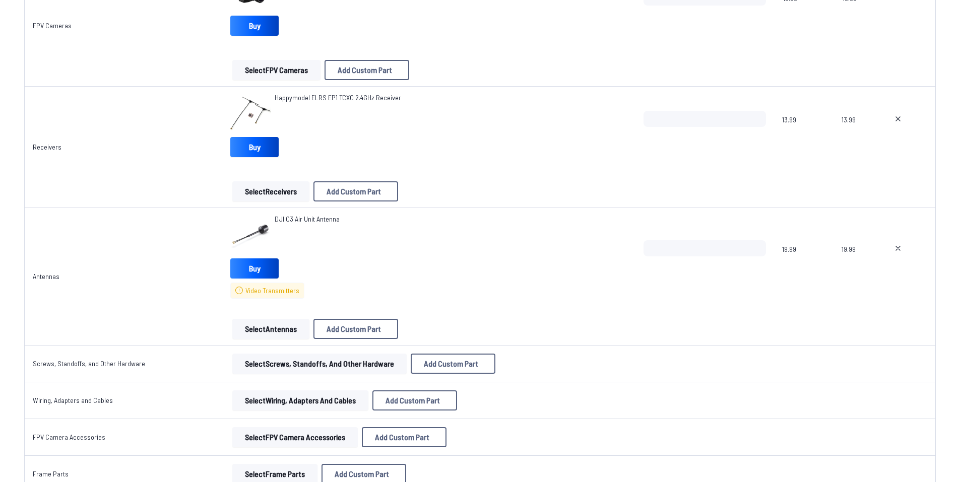
scroll to position [1108, 0]
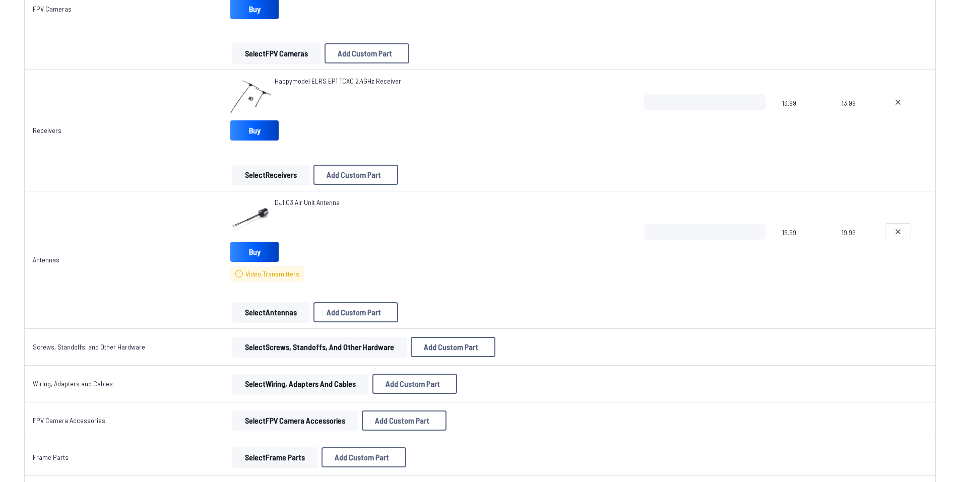
click at [897, 228] on icon at bounding box center [898, 232] width 8 height 8
type textarea "**********"
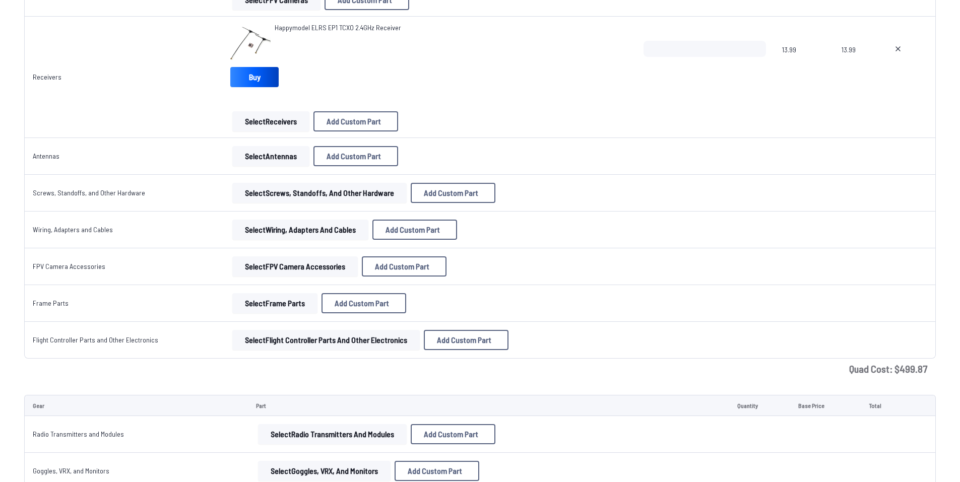
scroll to position [1055, 0]
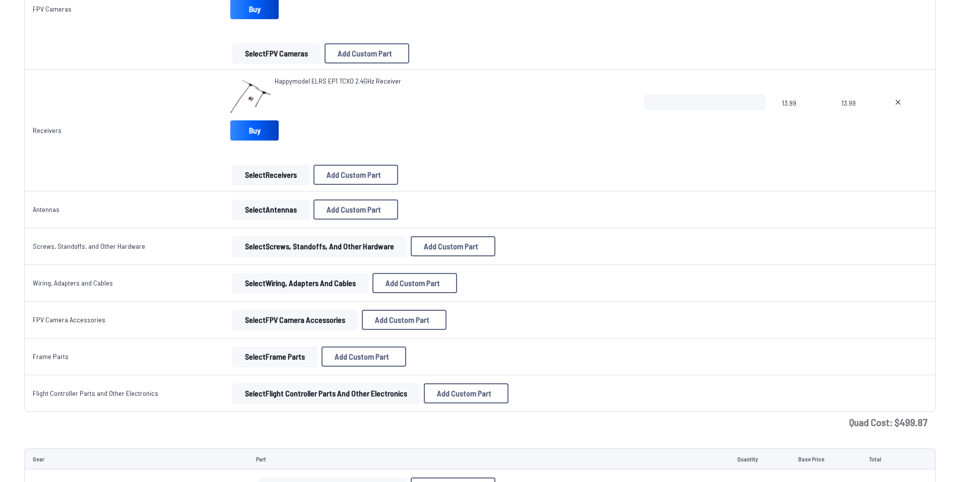
click at [284, 209] on button "Select Antennas" at bounding box center [270, 210] width 77 height 20
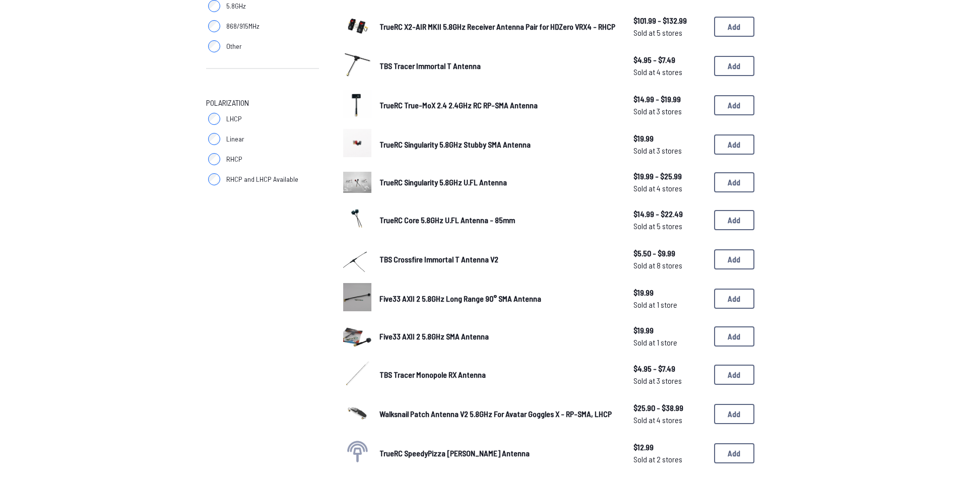
scroll to position [353, 0]
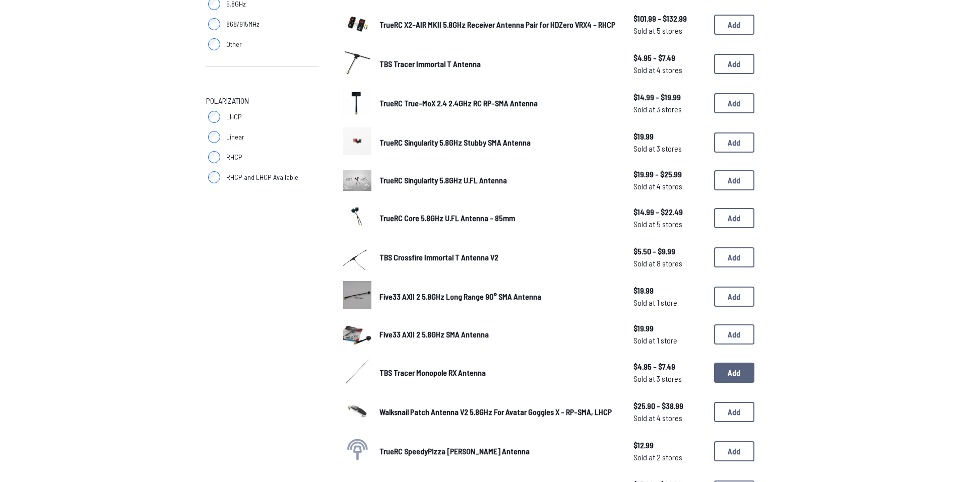
click at [716, 377] on button "Add" at bounding box center [734, 373] width 40 height 20
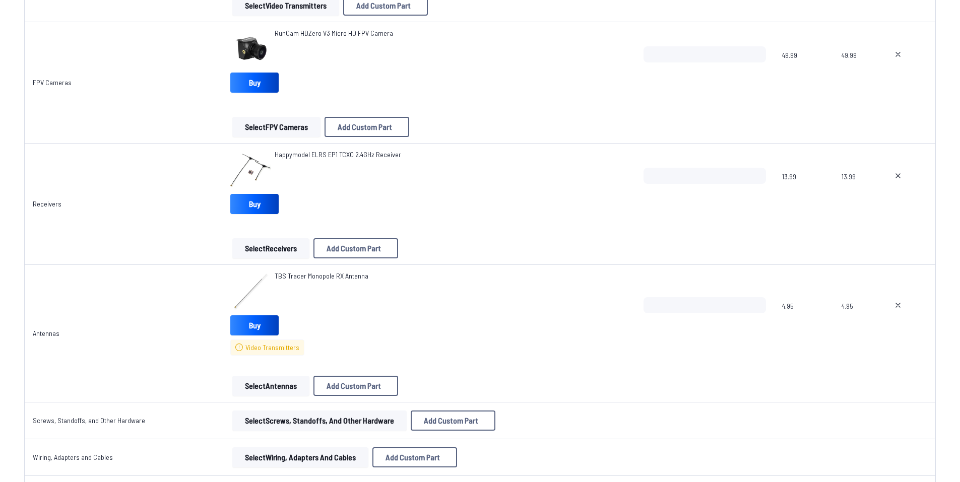
scroll to position [1058, 0]
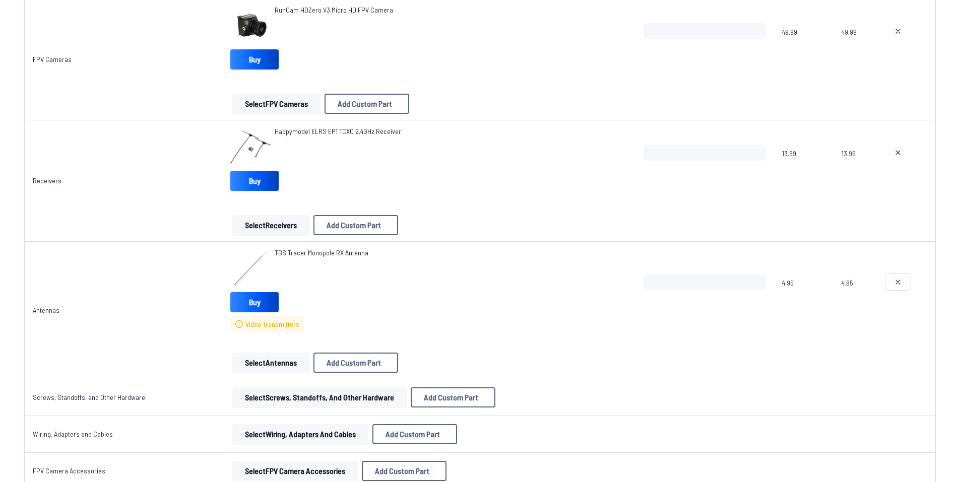
click at [897, 282] on icon at bounding box center [898, 282] width 4 height 4
type textarea "**********"
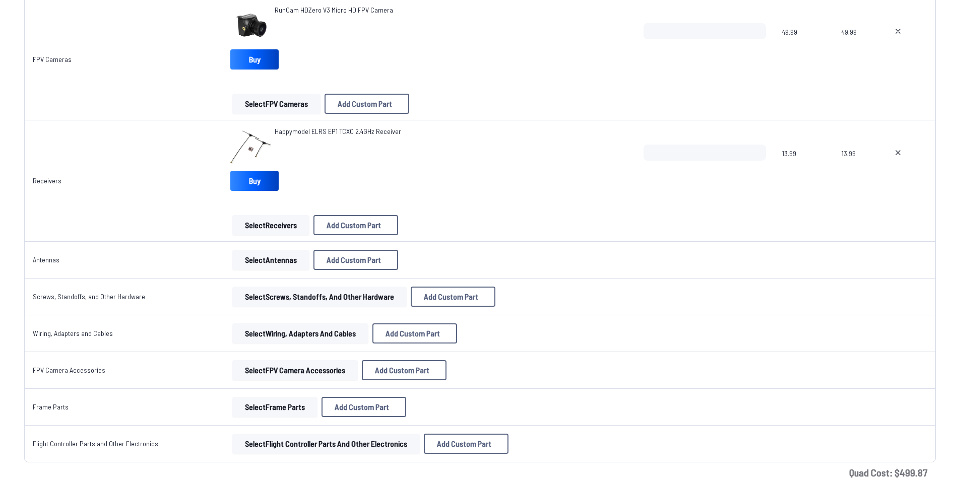
click at [259, 271] on td "Select Antennas Add Custom Part Add Custom Part Part name* Brand / Manufacturer…" at bounding box center [428, 260] width 413 height 37
click at [259, 268] on button "Select Antennas" at bounding box center [270, 260] width 77 height 20
click at [252, 257] on button "Select Antennas" at bounding box center [270, 260] width 77 height 20
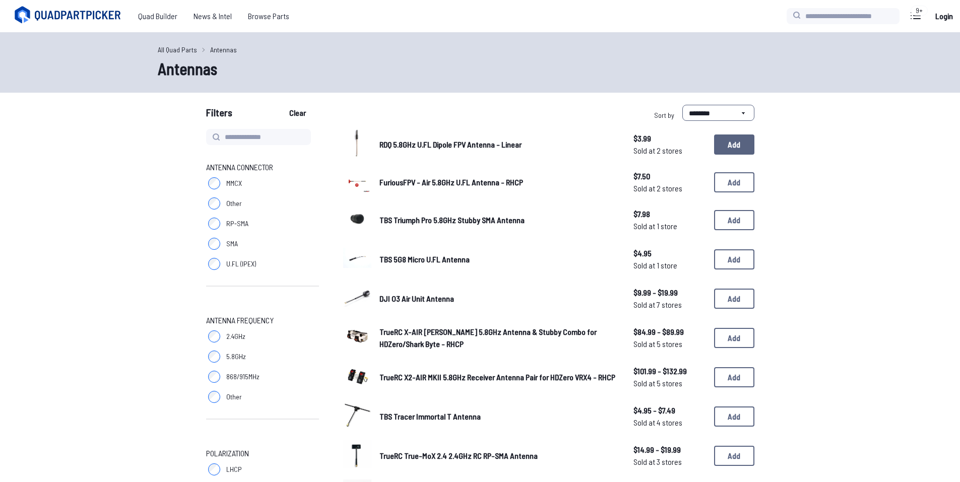
click at [722, 146] on button "Add" at bounding box center [734, 145] width 40 height 20
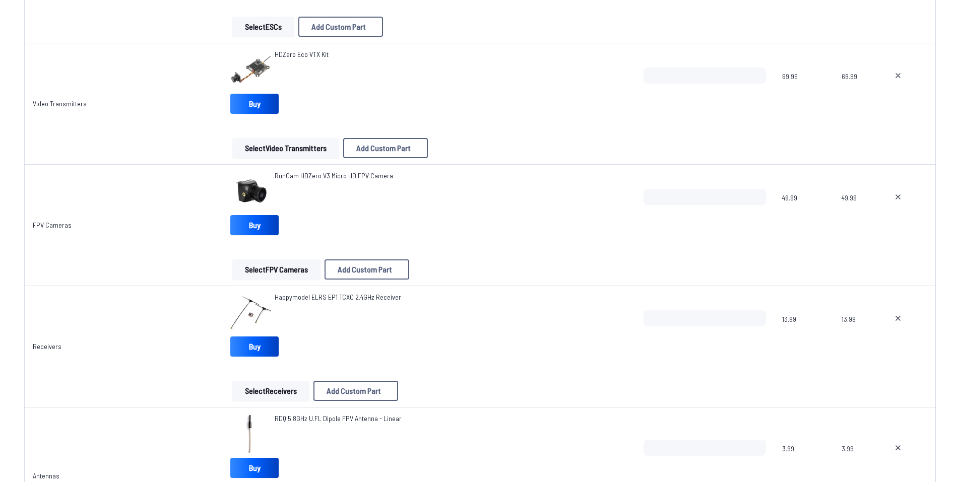
scroll to position [1108, 0]
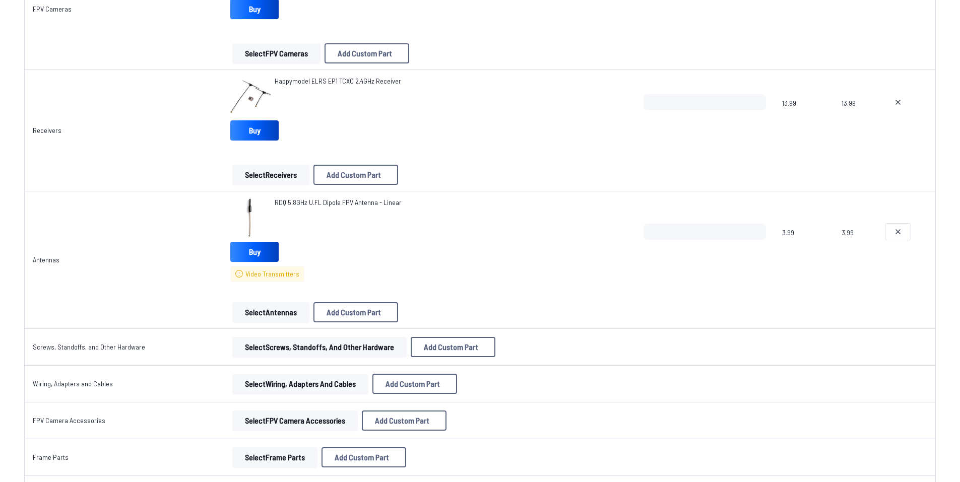
click at [899, 226] on button at bounding box center [897, 232] width 25 height 16
type textarea "**********"
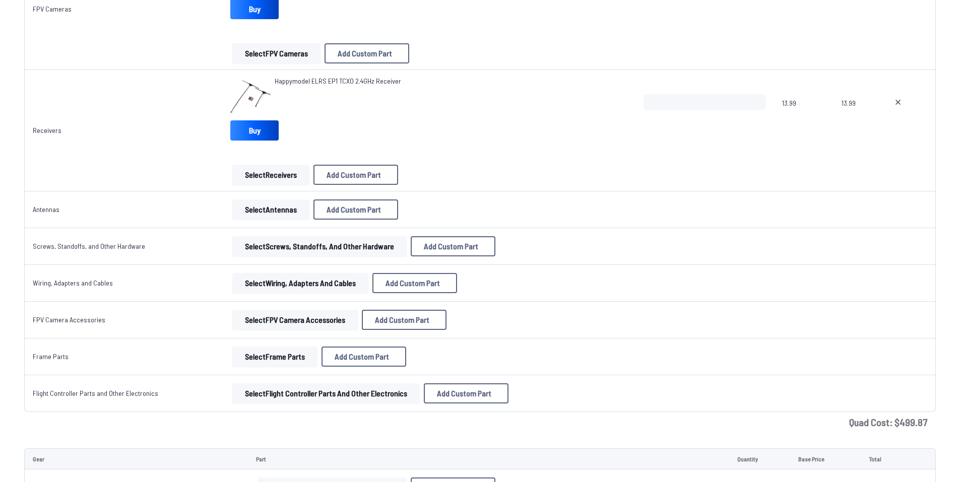
click at [246, 221] on td "Select Antennas Add Custom Part Add Custom Part Part name* Brand / Manufacturer…" at bounding box center [428, 209] width 413 height 37
click at [248, 216] on button "Select Antennas" at bounding box center [270, 210] width 77 height 20
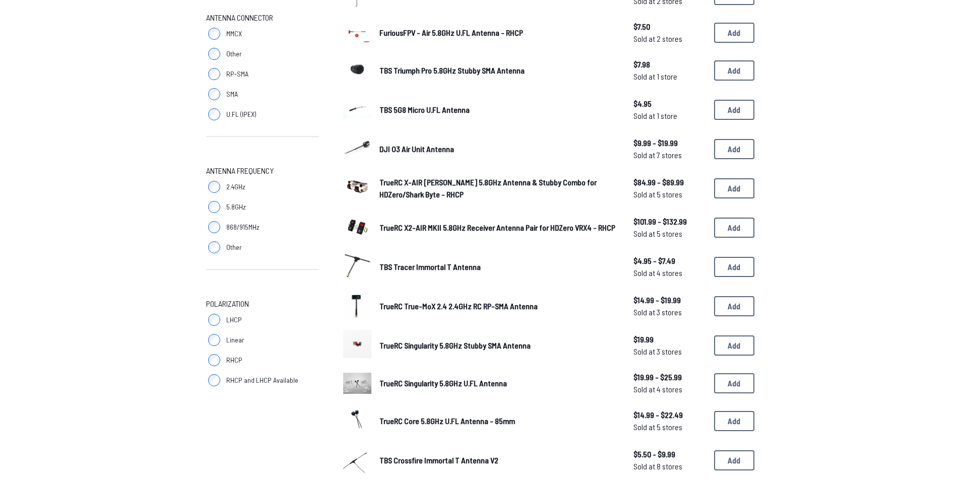
scroll to position [151, 0]
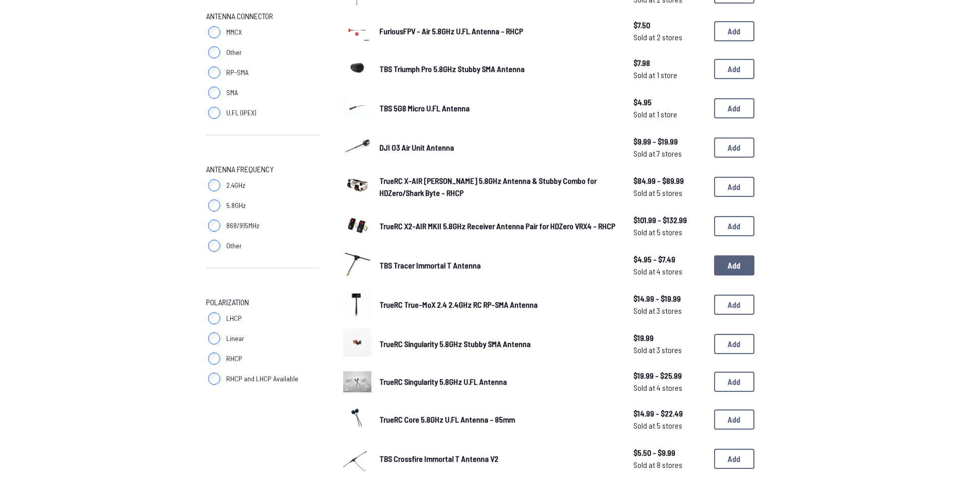
click at [723, 269] on button "Add" at bounding box center [734, 265] width 40 height 20
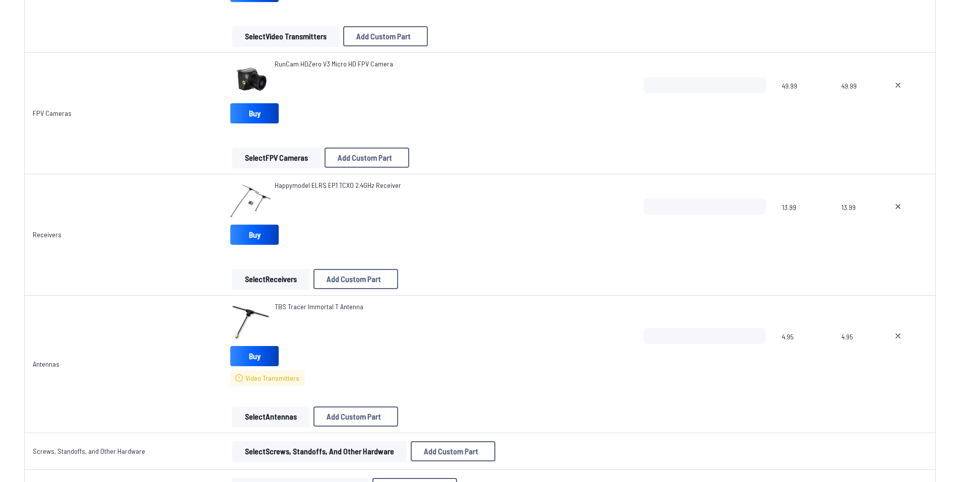
scroll to position [1008, 0]
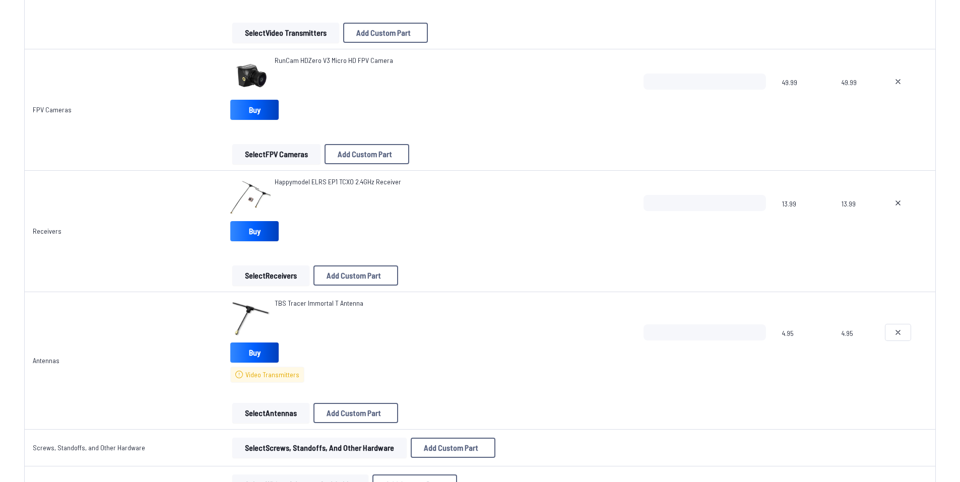
click at [898, 329] on icon at bounding box center [898, 332] width 8 height 8
type textarea "**********"
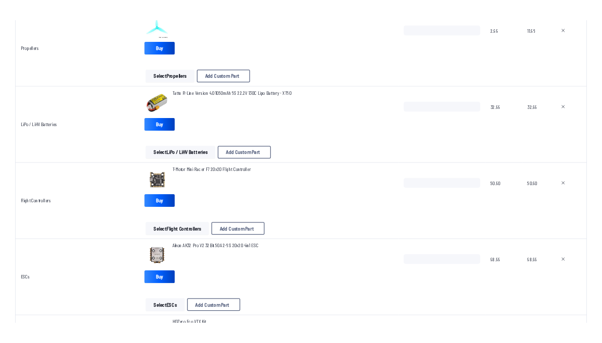
scroll to position [400, 0]
